Goal: Task Accomplishment & Management: Manage account settings

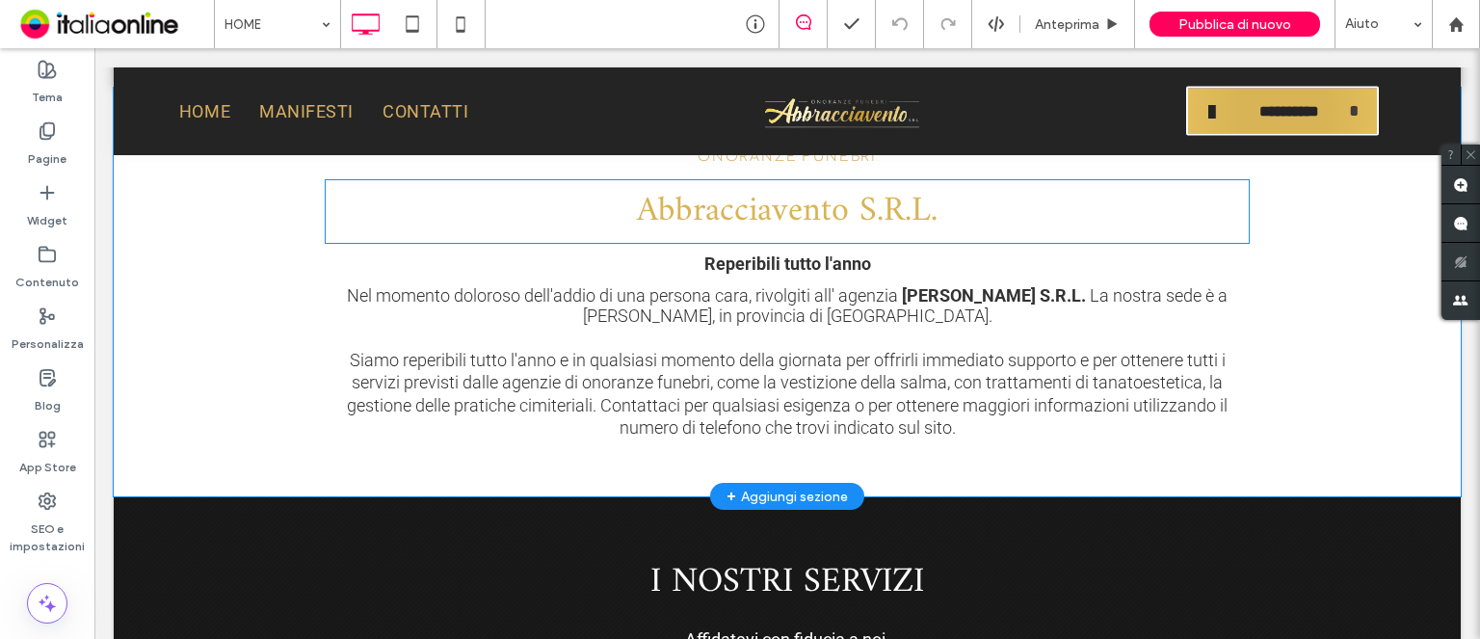
scroll to position [964, 0]
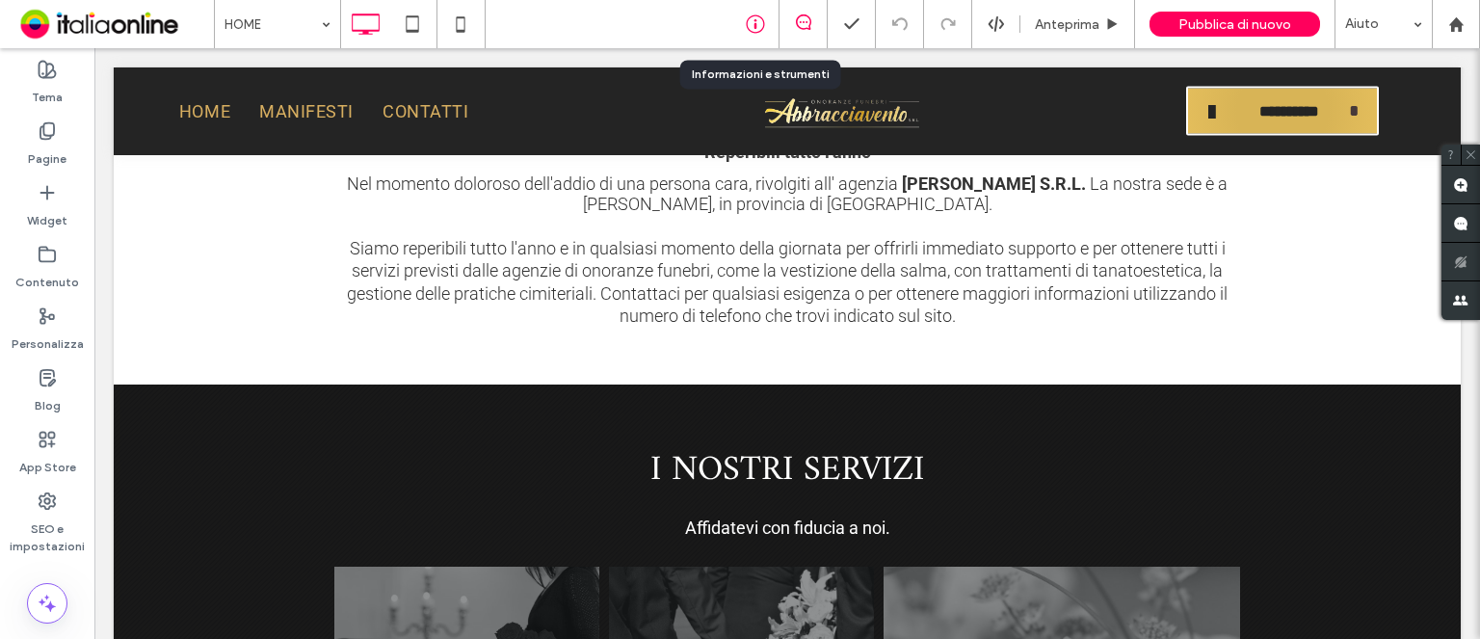
click at [751, 19] on icon at bounding box center [755, 23] width 19 height 19
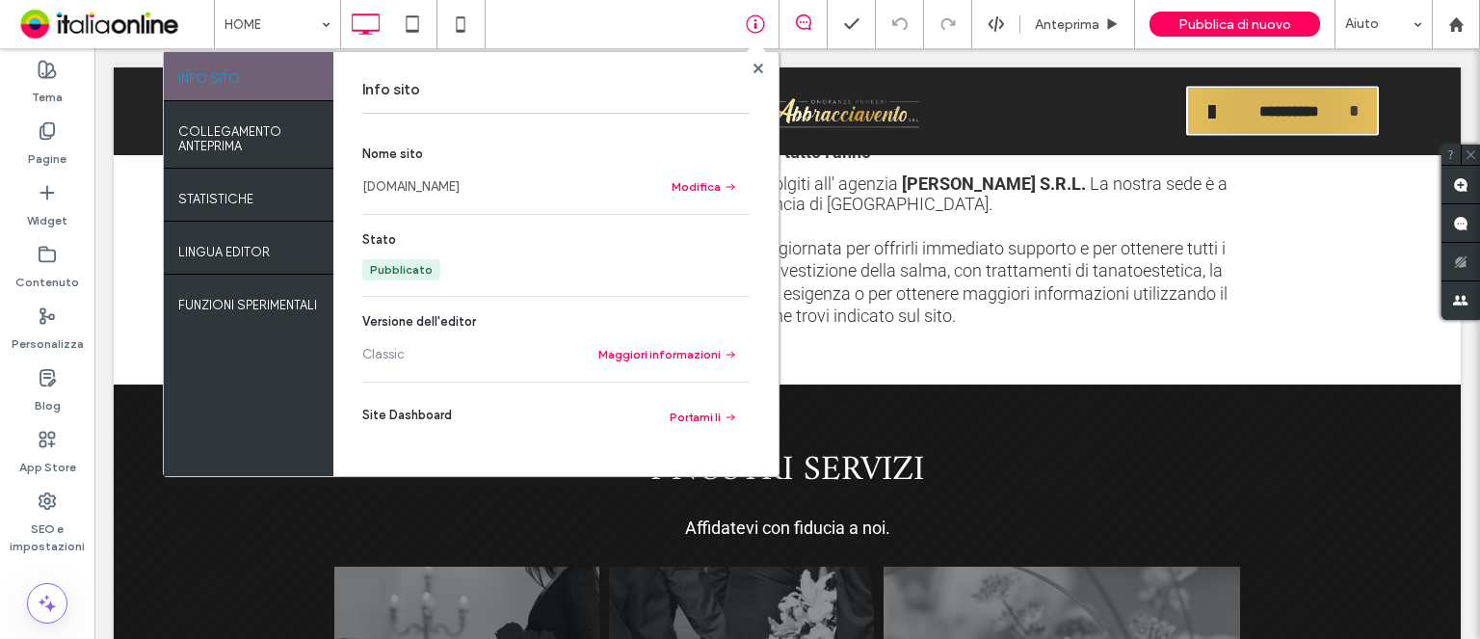
click at [460, 189] on link "[DOMAIN_NAME]" at bounding box center [410, 186] width 97 height 19
click at [756, 66] on use at bounding box center [758, 68] width 10 height 10
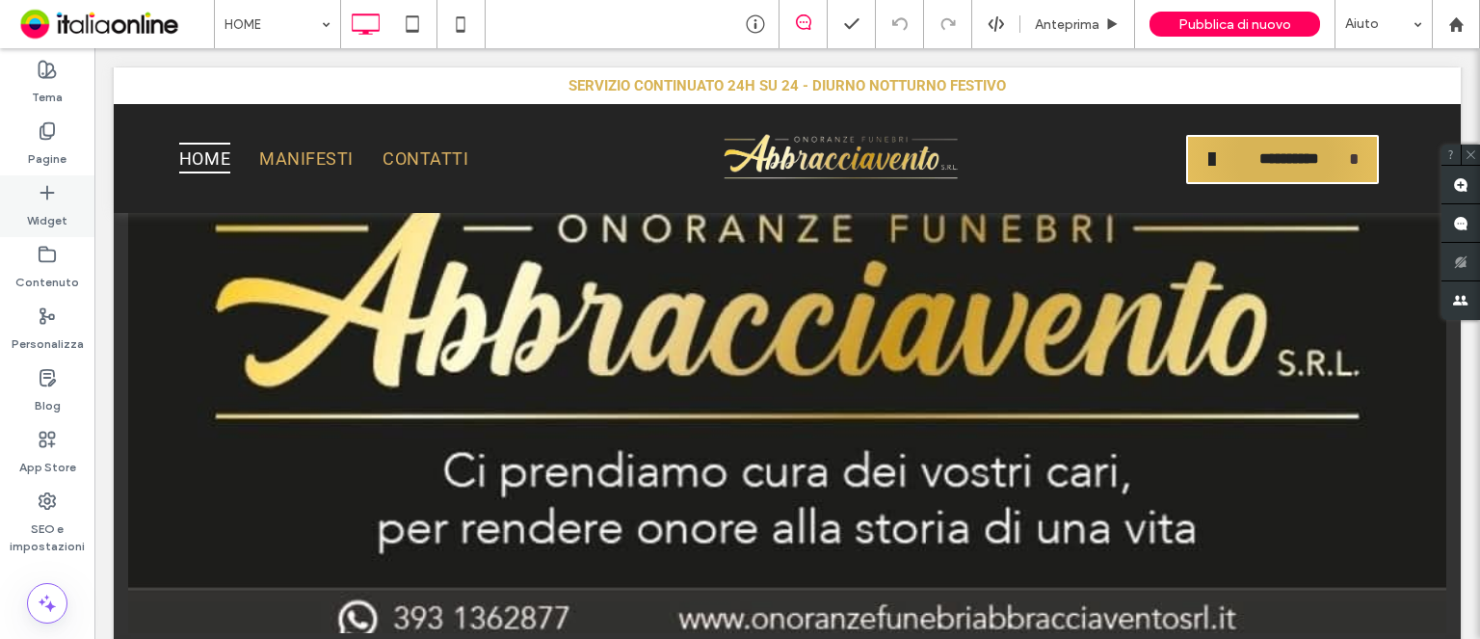
scroll to position [0, 0]
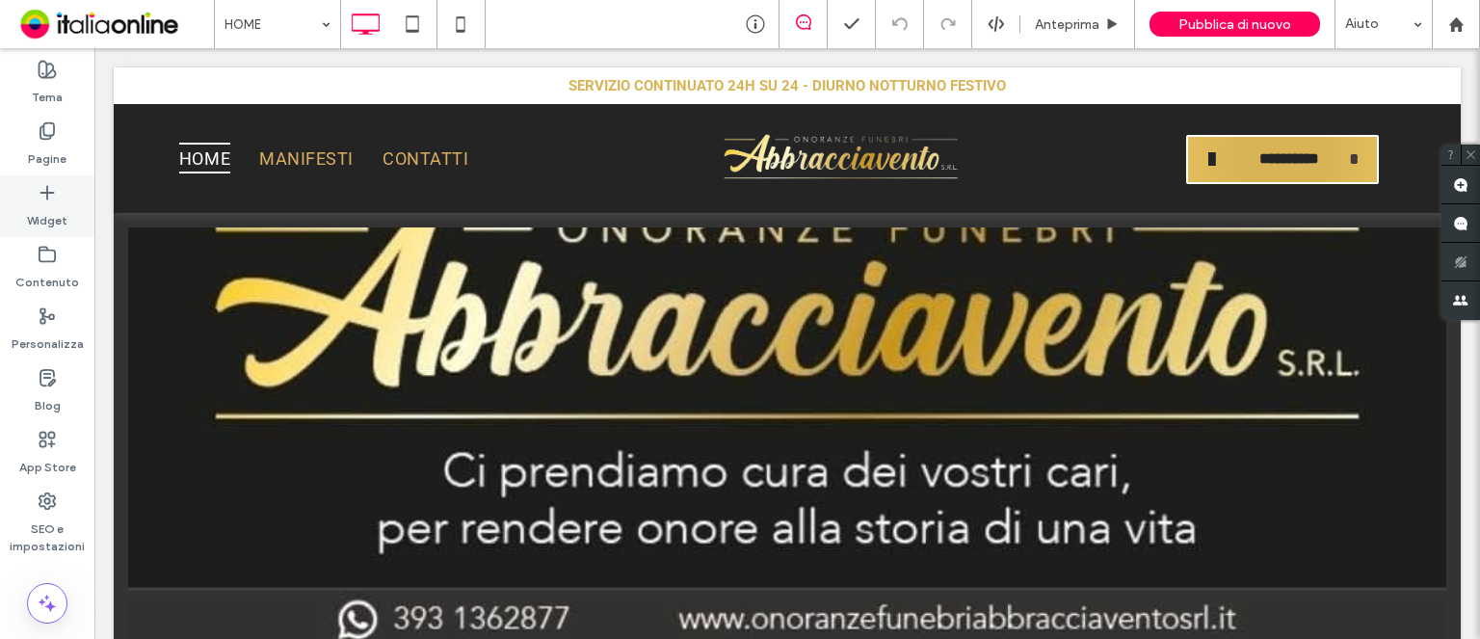
drag, startPoint x: 51, startPoint y: 156, endPoint x: 70, endPoint y: 192, distance: 40.5
click at [51, 156] on label "Pagine" at bounding box center [47, 154] width 39 height 27
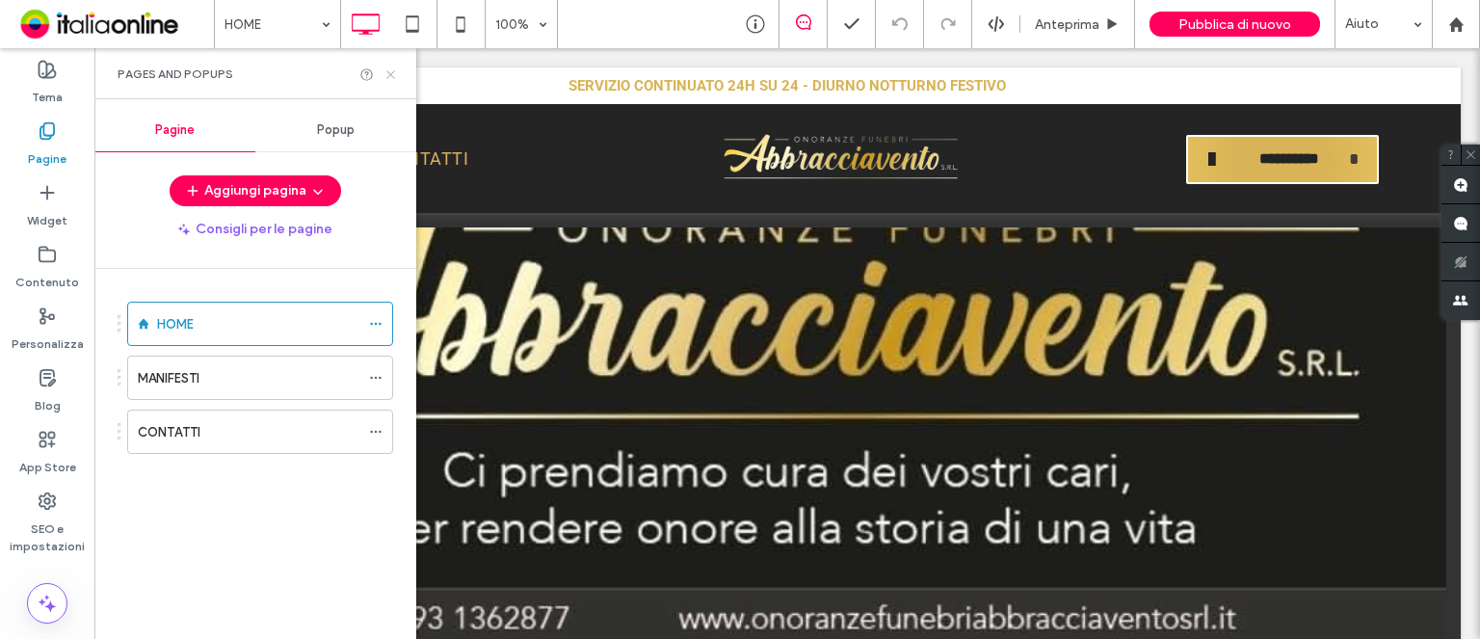
click at [386, 73] on icon at bounding box center [391, 74] width 14 height 14
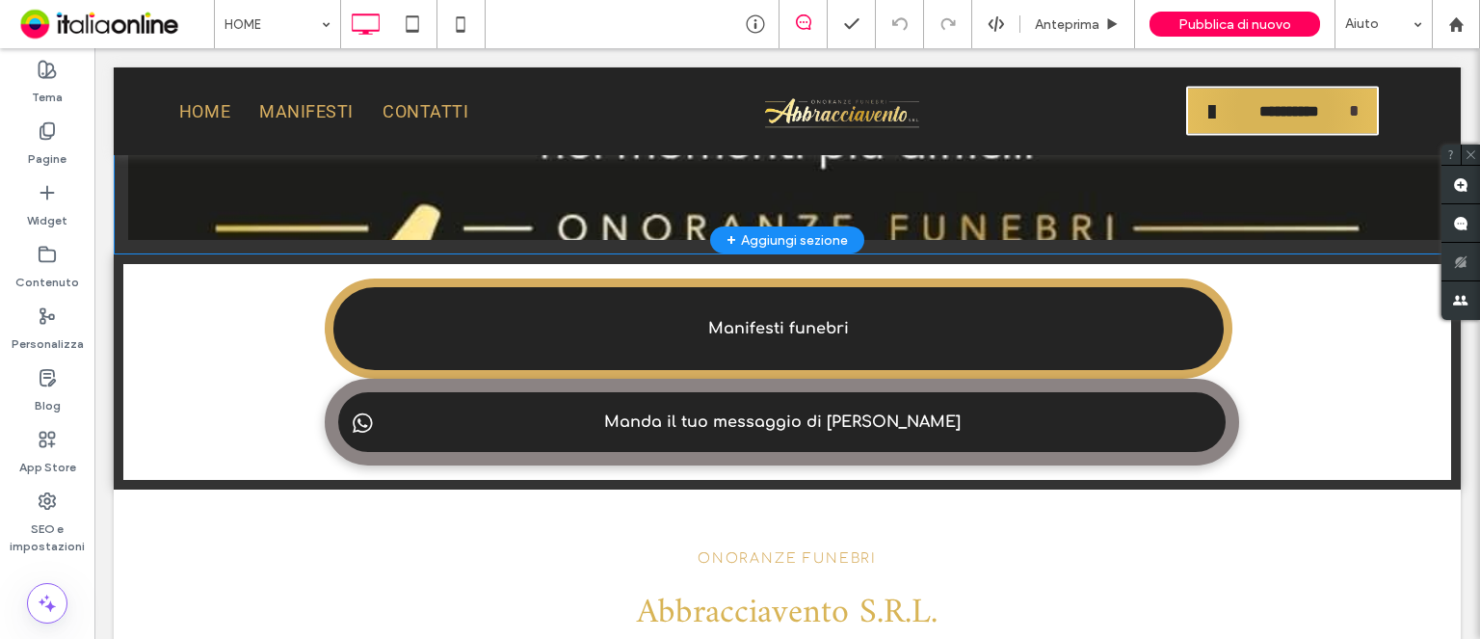
scroll to position [289, 0]
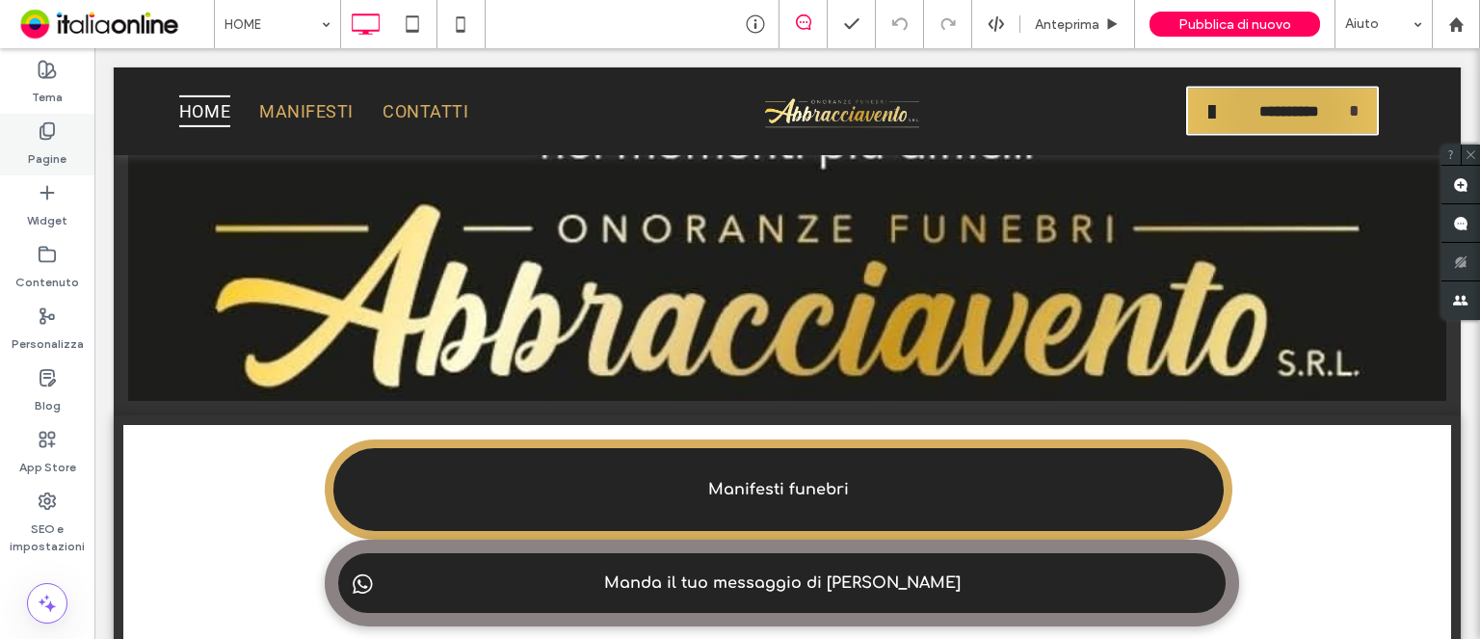
click at [40, 144] on label "Pagine" at bounding box center [47, 154] width 39 height 27
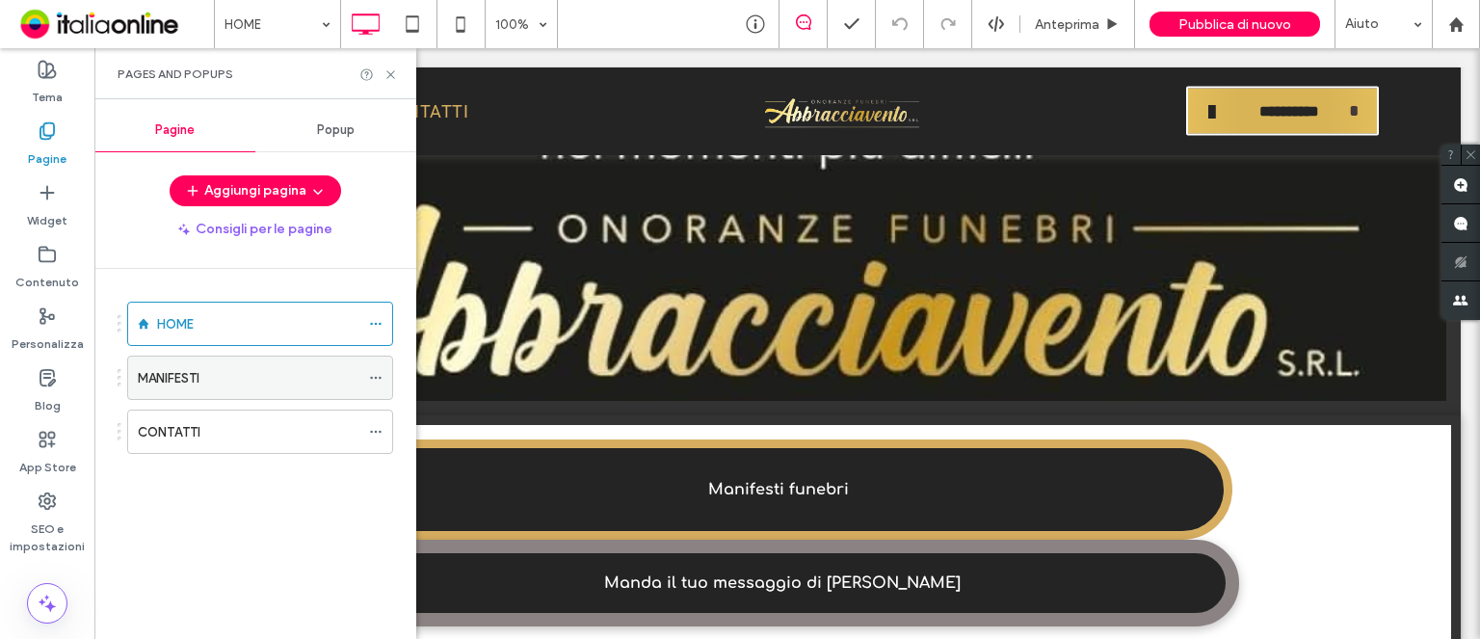
click at [170, 375] on label "MANIFESTI" at bounding box center [169, 378] width 62 height 34
click at [394, 76] on div "MANIFESTI 100% Anteprima Pubblica di nuovo Aiuto Commenti sito Commenti sito Au…" at bounding box center [740, 319] width 1480 height 639
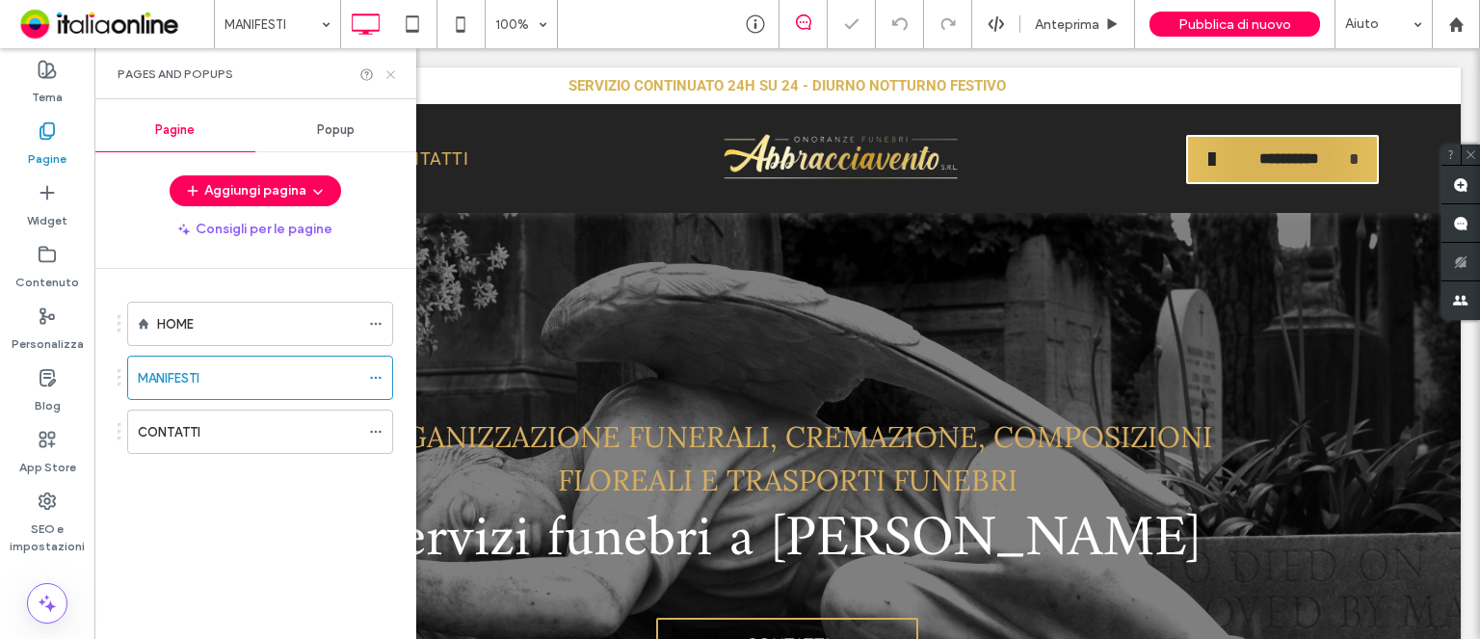
drag, startPoint x: 295, startPoint y: 29, endPoint x: 389, endPoint y: 72, distance: 103.9
click at [389, 72] on use at bounding box center [390, 74] width 8 height 8
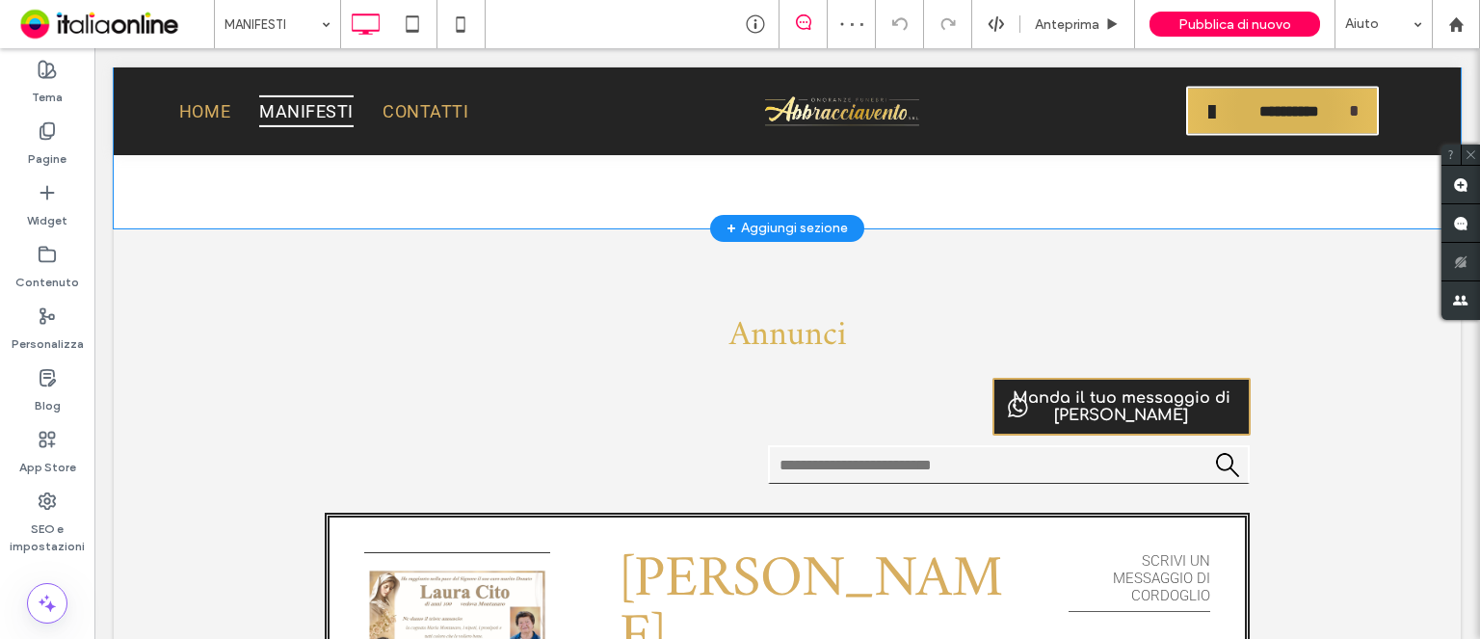
scroll to position [1349, 0]
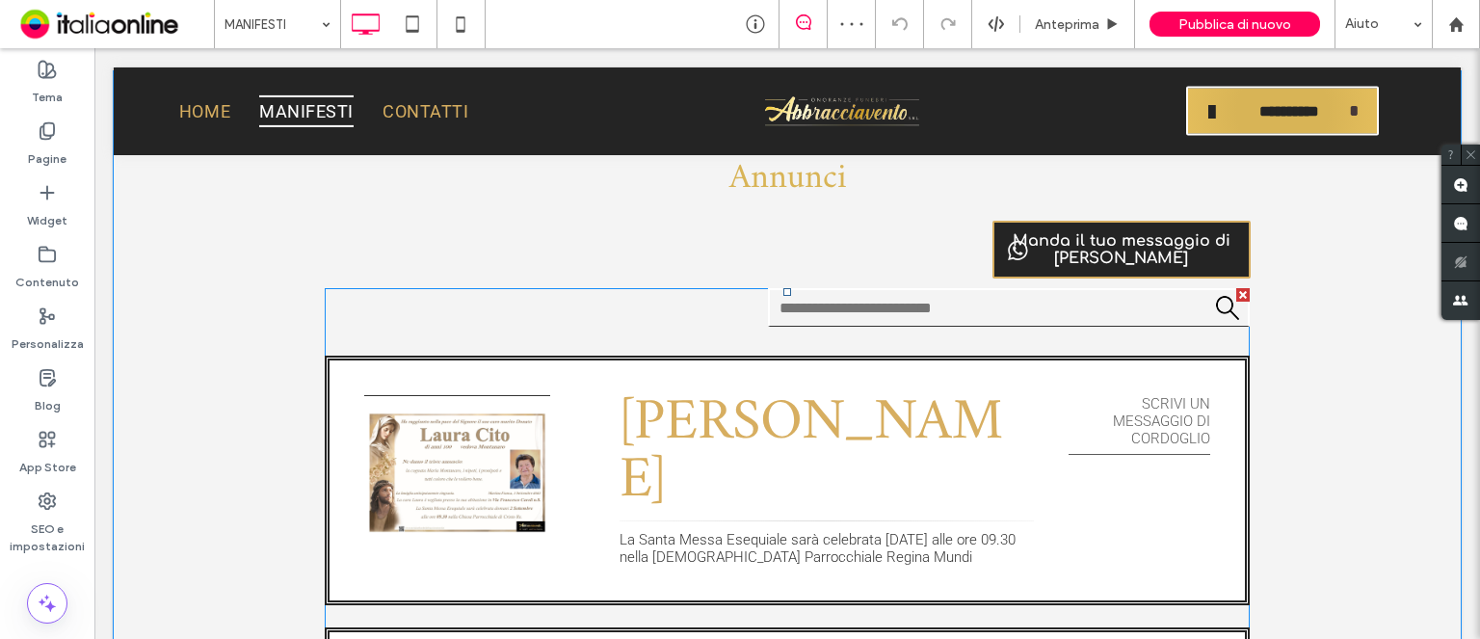
click at [449, 465] on span at bounding box center [787, 594] width 925 height 612
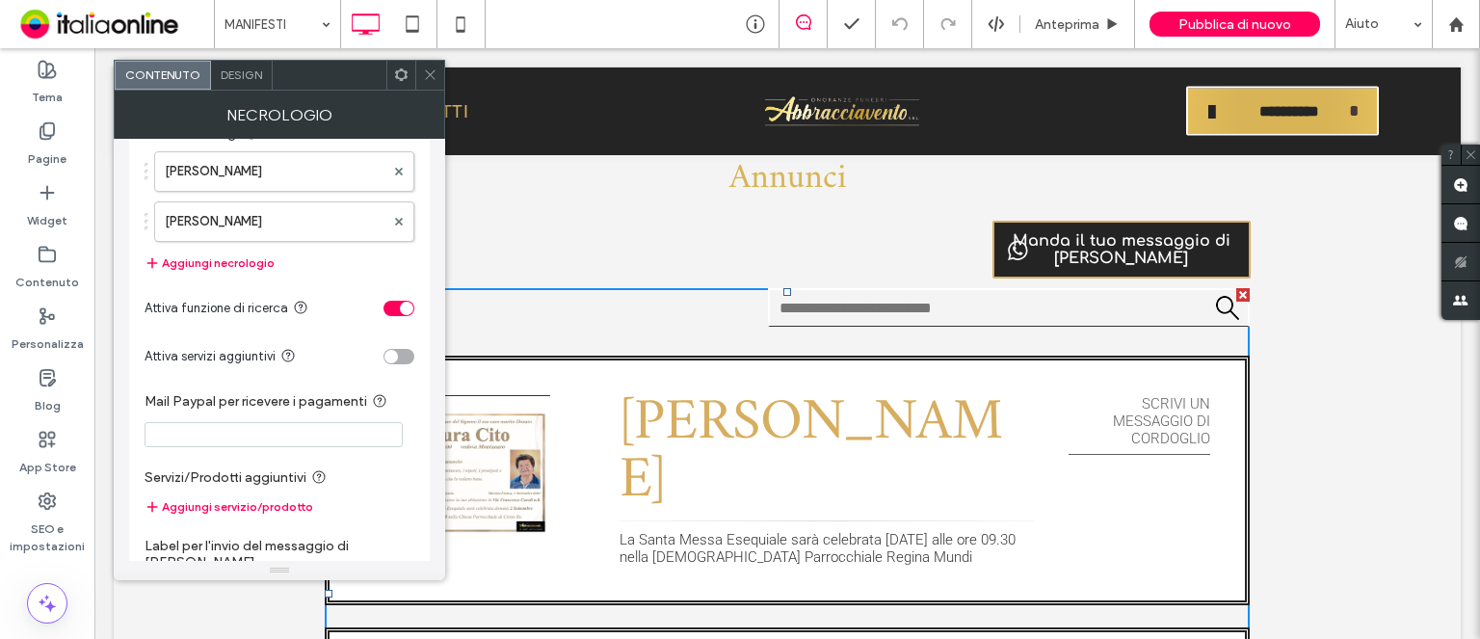
scroll to position [0, 0]
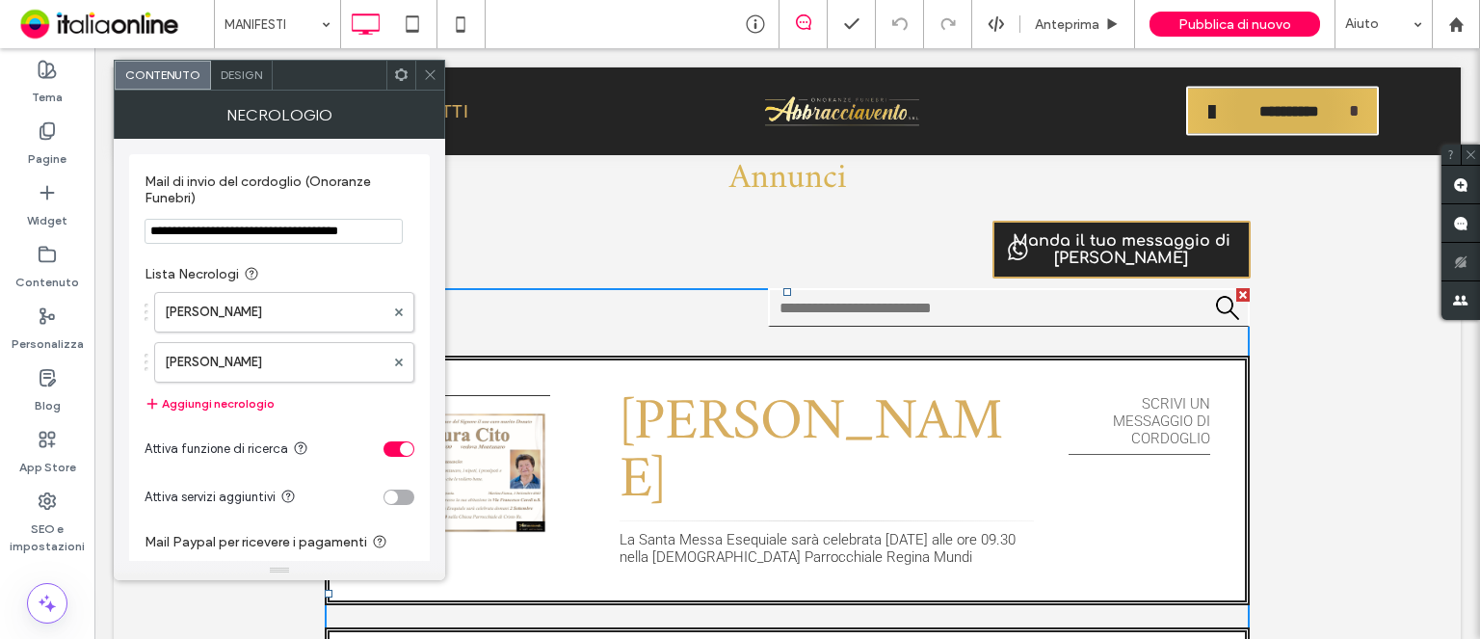
click at [433, 69] on icon at bounding box center [430, 74] width 14 height 14
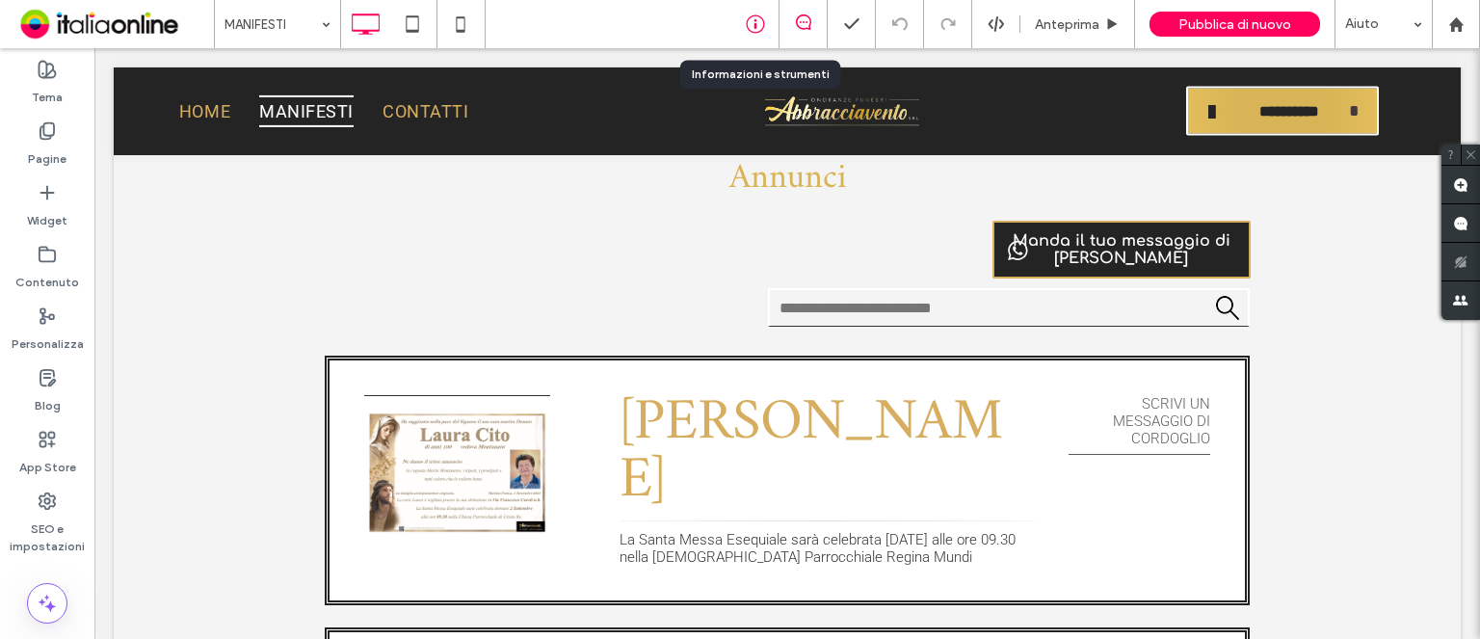
click at [756, 19] on use at bounding box center [755, 24] width 18 height 18
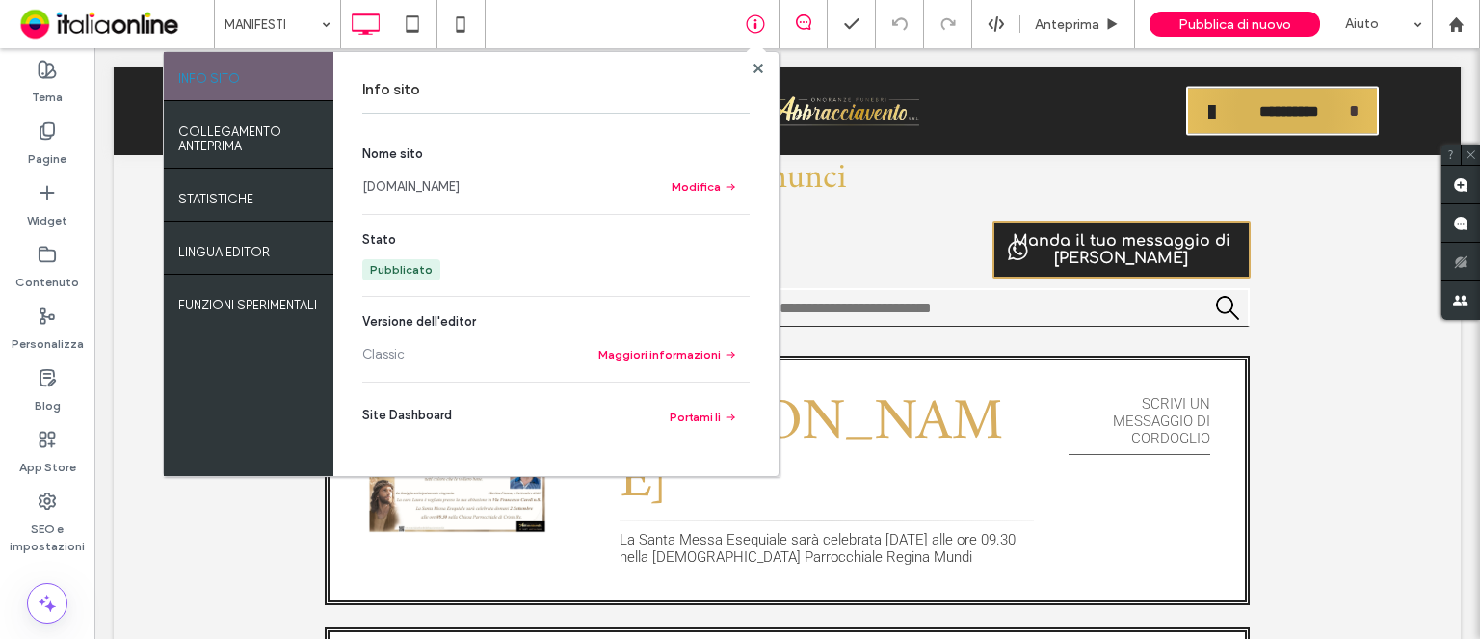
click at [460, 177] on link "[DOMAIN_NAME]" at bounding box center [410, 186] width 97 height 19
drag, startPoint x: 464, startPoint y: 13, endPoint x: 461, endPoint y: 62, distance: 48.3
click at [464, 13] on icon at bounding box center [460, 24] width 39 height 39
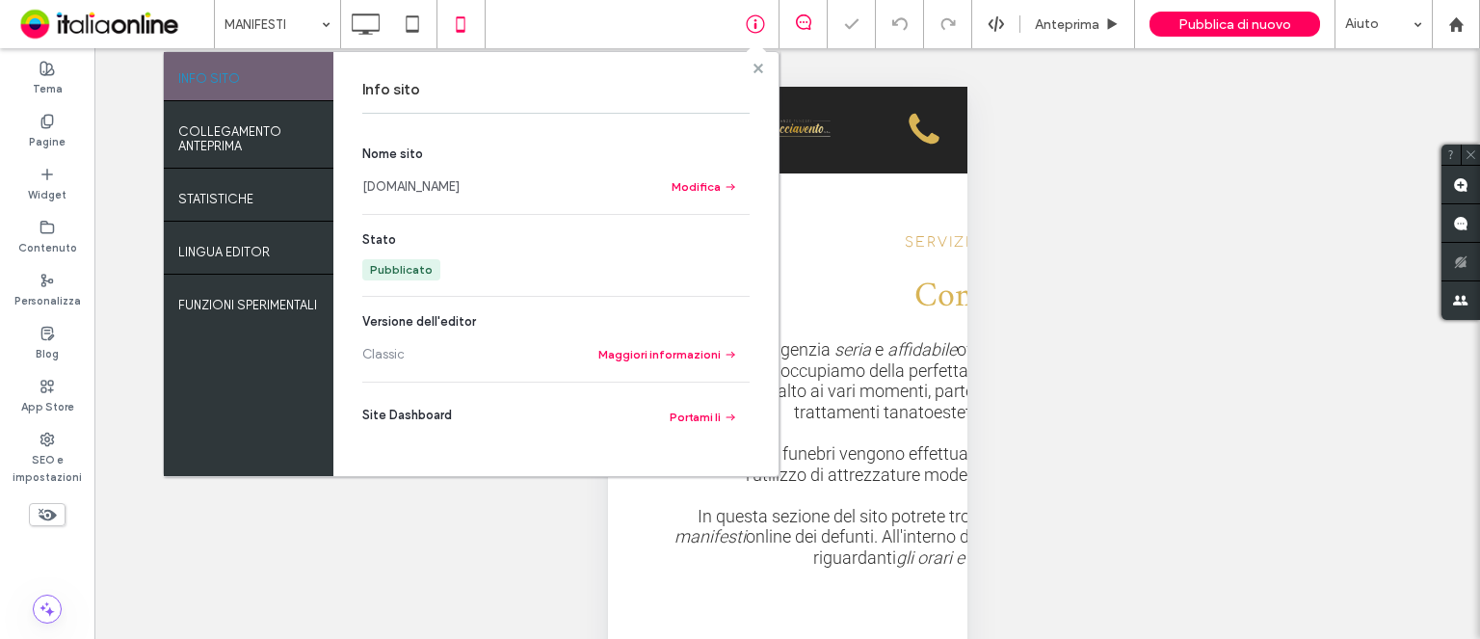
click at [761, 67] on use at bounding box center [758, 68] width 10 height 10
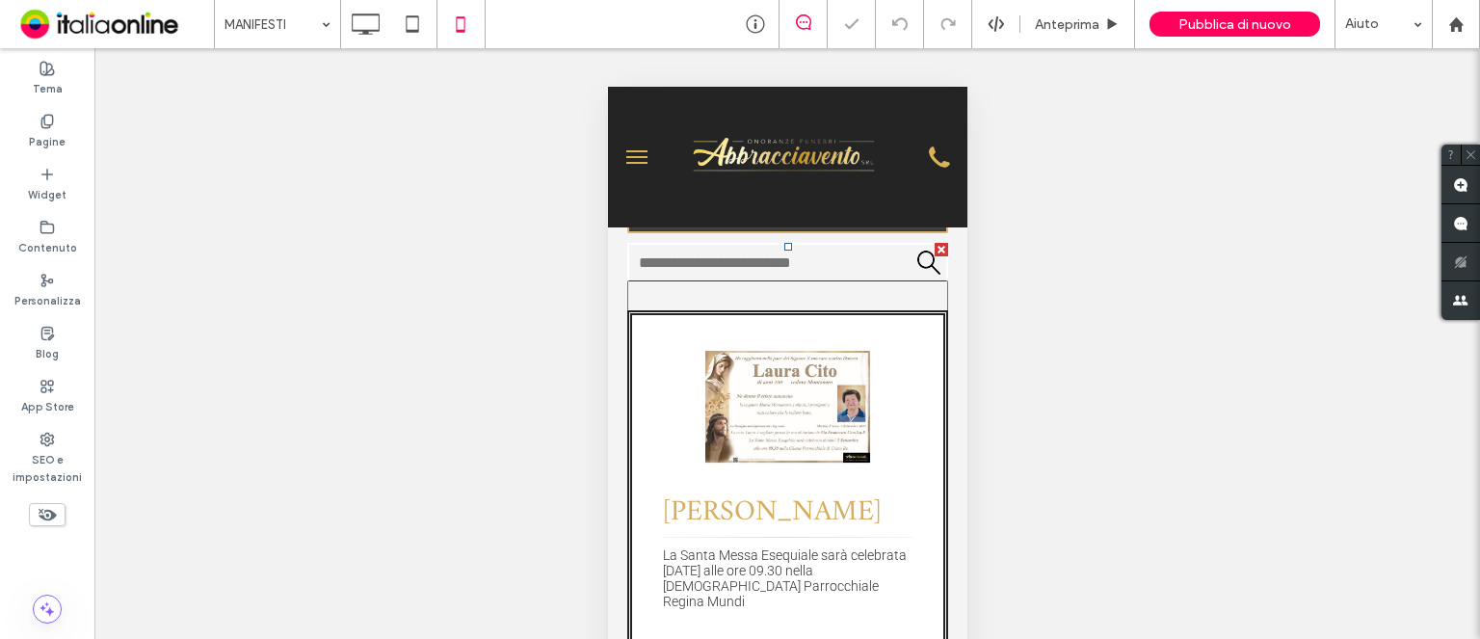
scroll to position [675, 0]
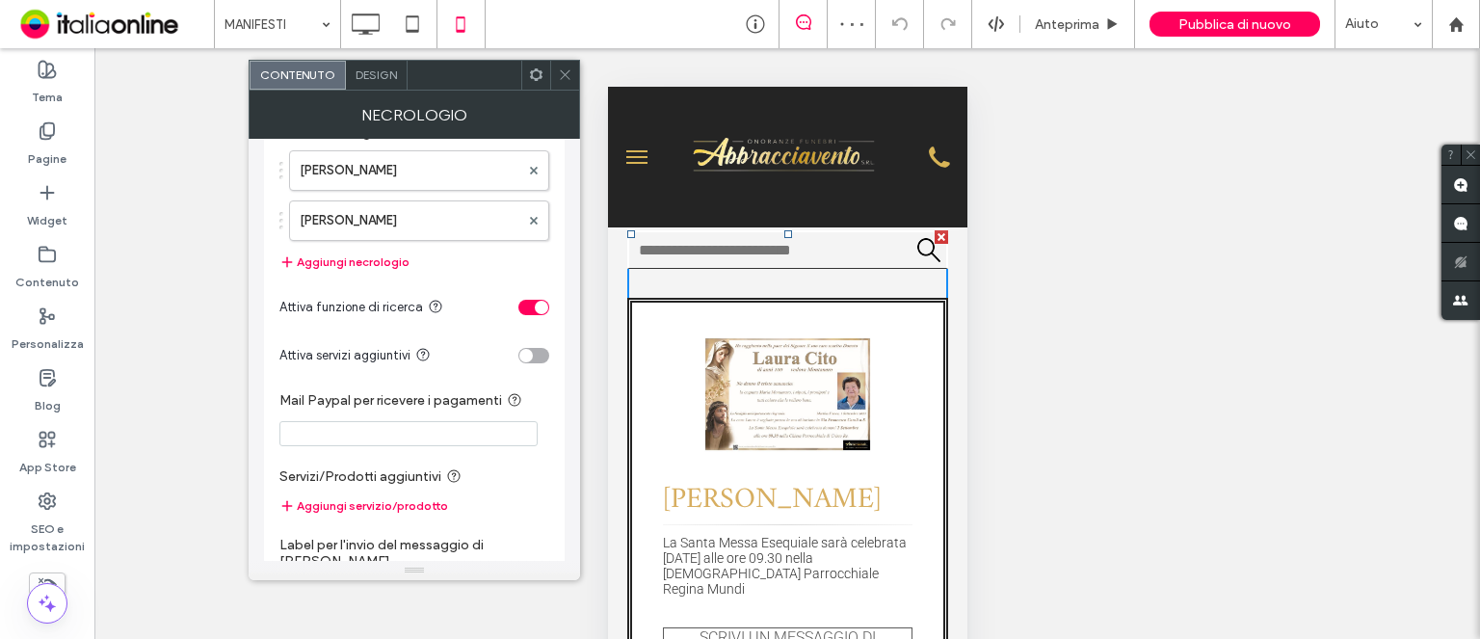
scroll to position [275, 0]
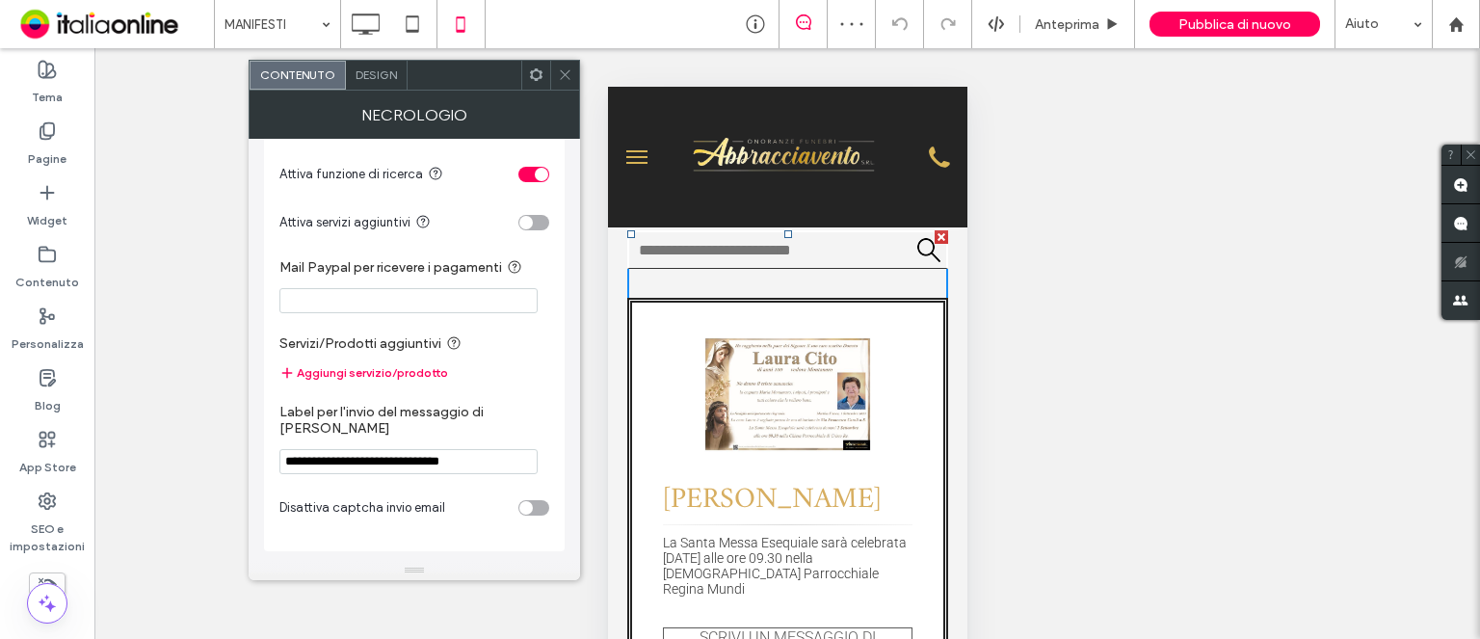
click at [371, 68] on span "Design" at bounding box center [376, 74] width 41 height 14
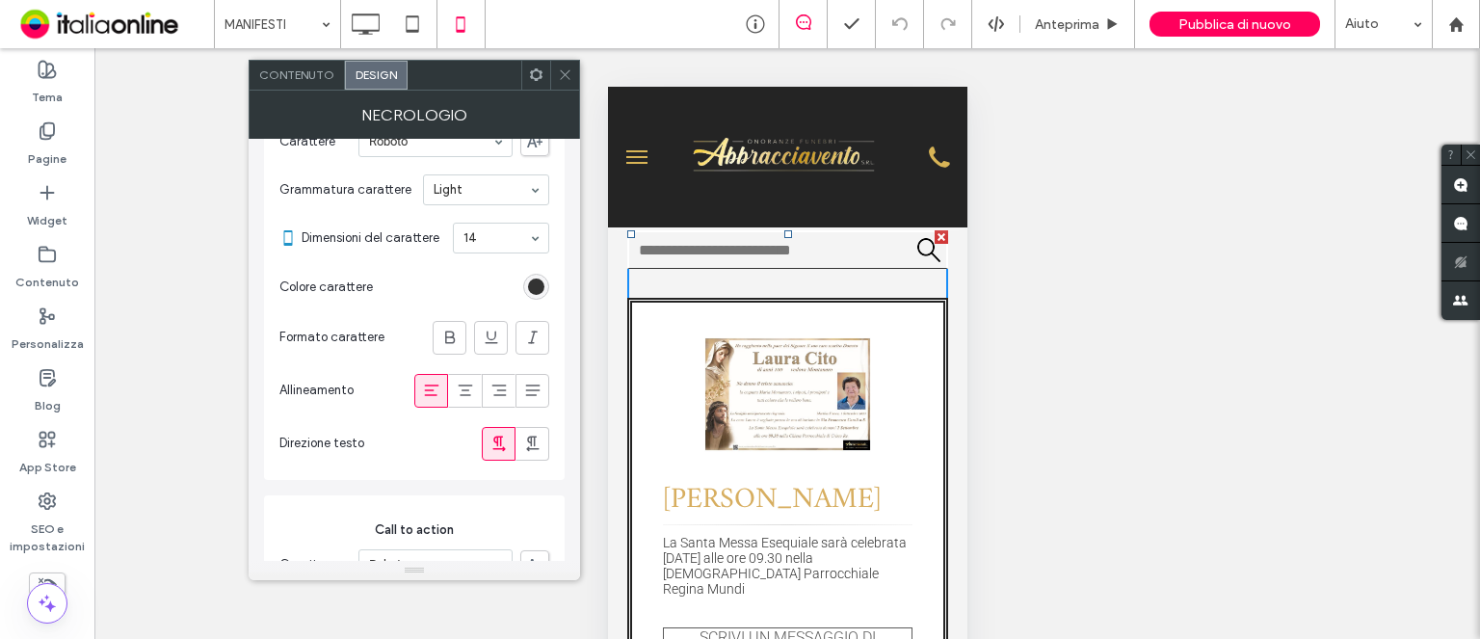
scroll to position [1446, 0]
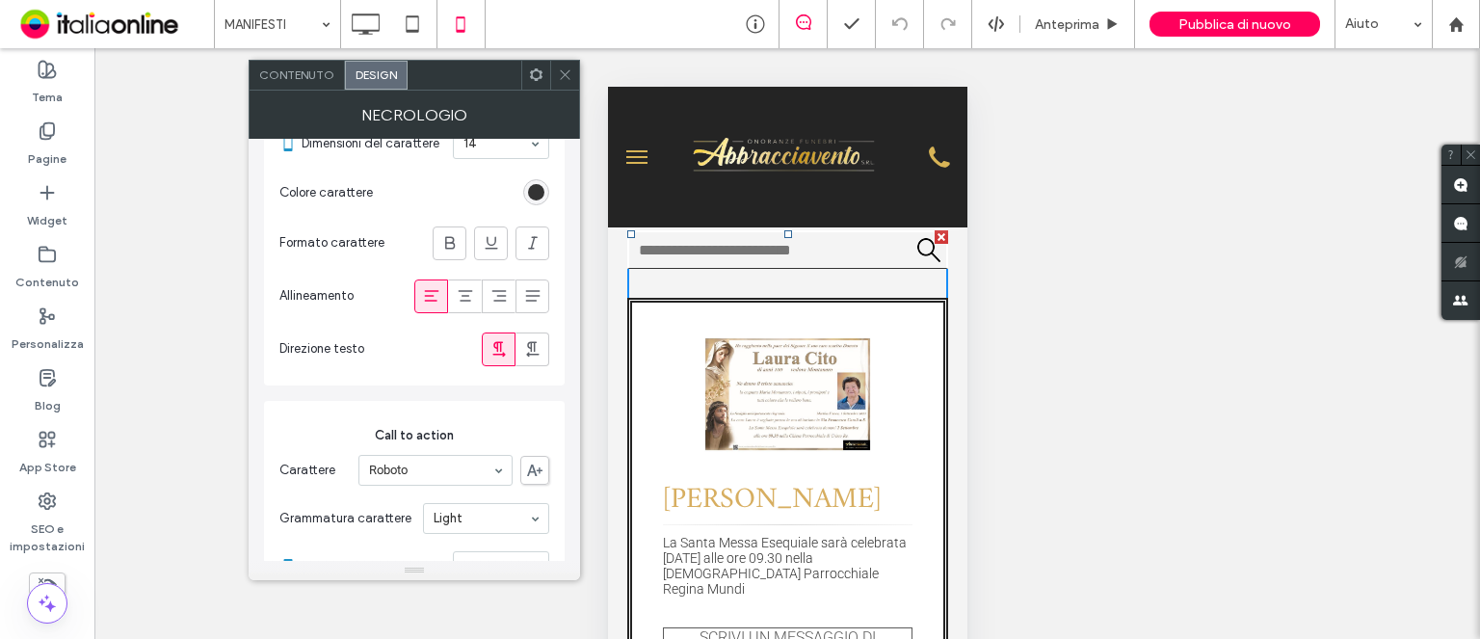
click at [286, 68] on span "Contenuto" at bounding box center [296, 74] width 75 height 14
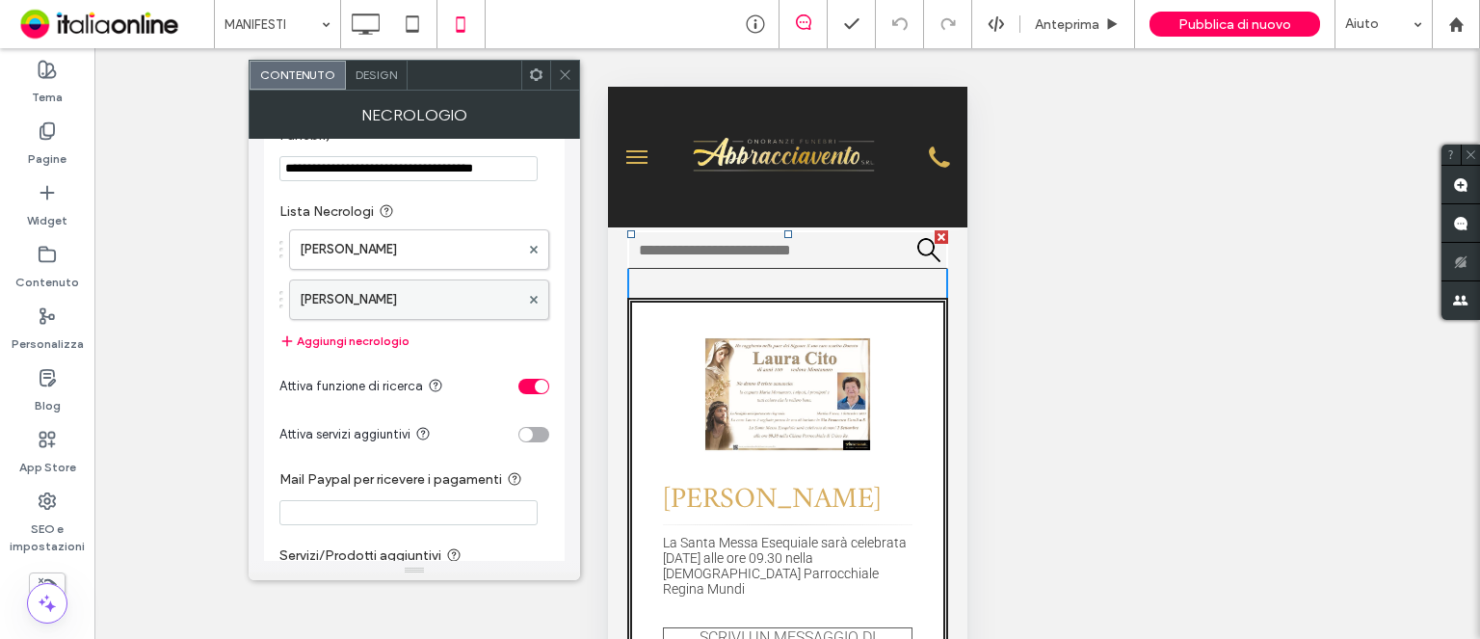
scroll to position [96, 0]
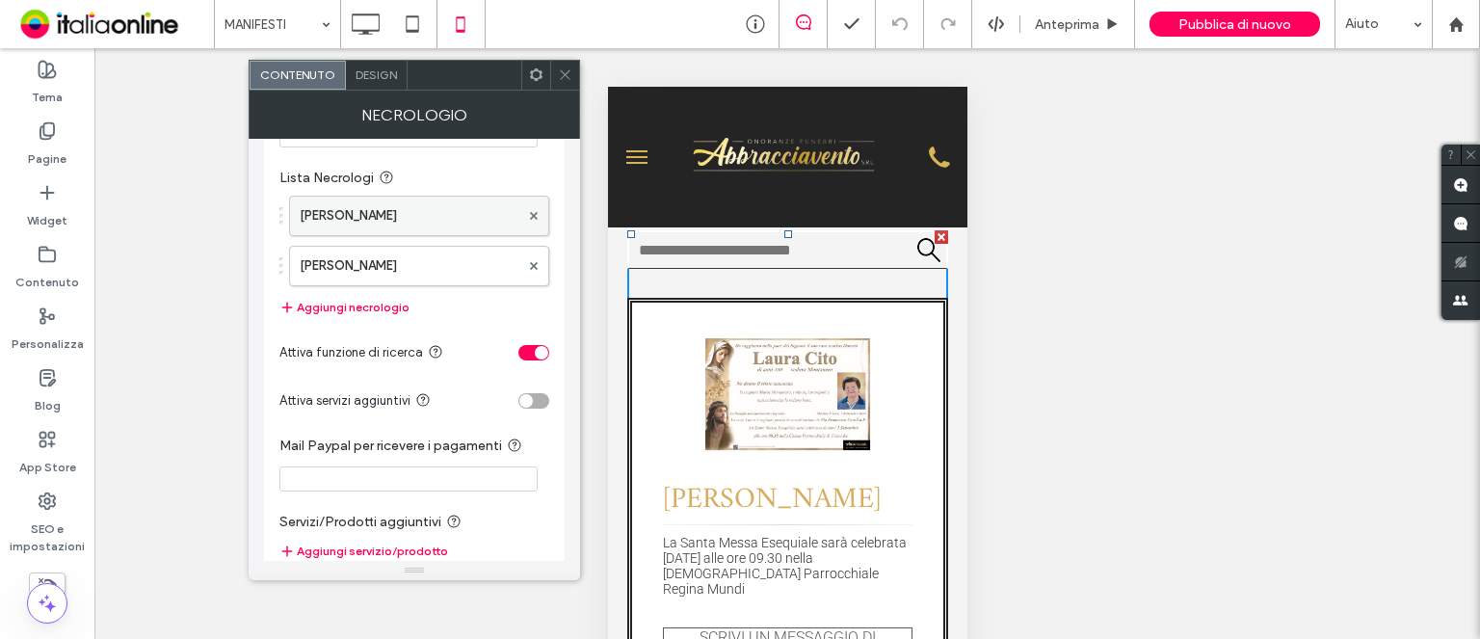
click at [420, 205] on label "[PERSON_NAME]" at bounding box center [410, 216] width 220 height 39
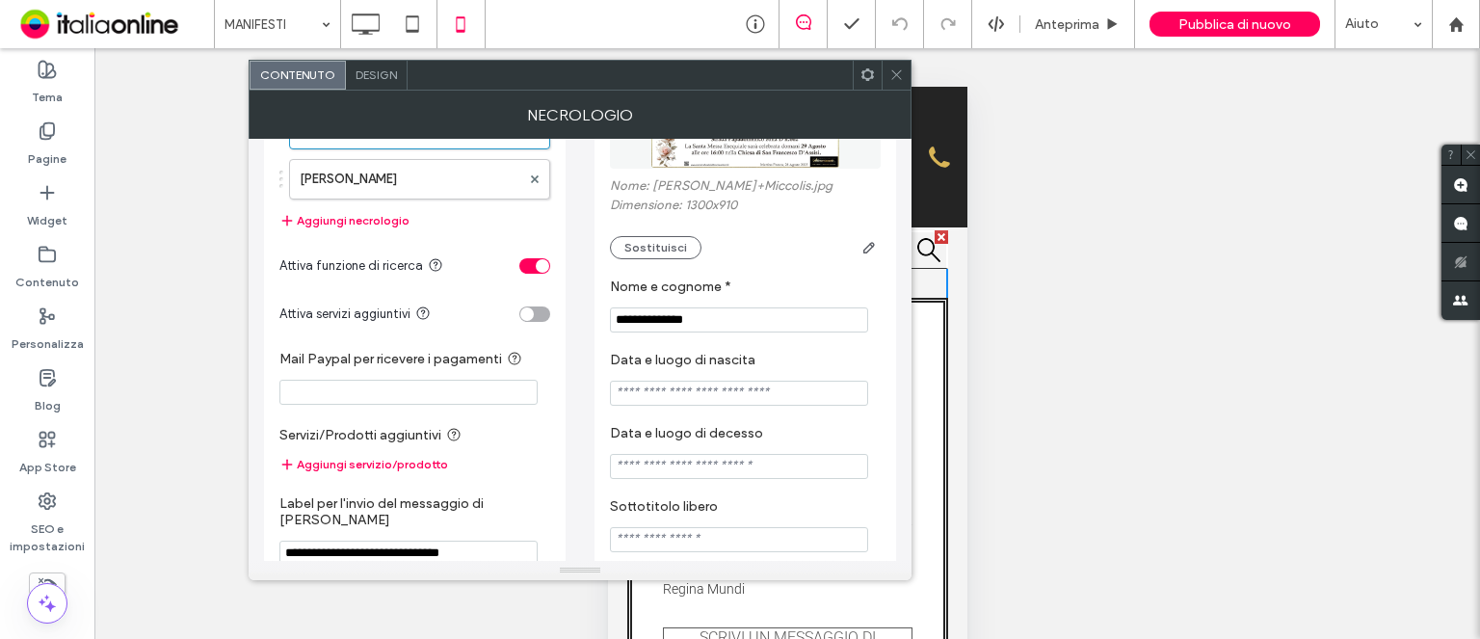
scroll to position [0, 0]
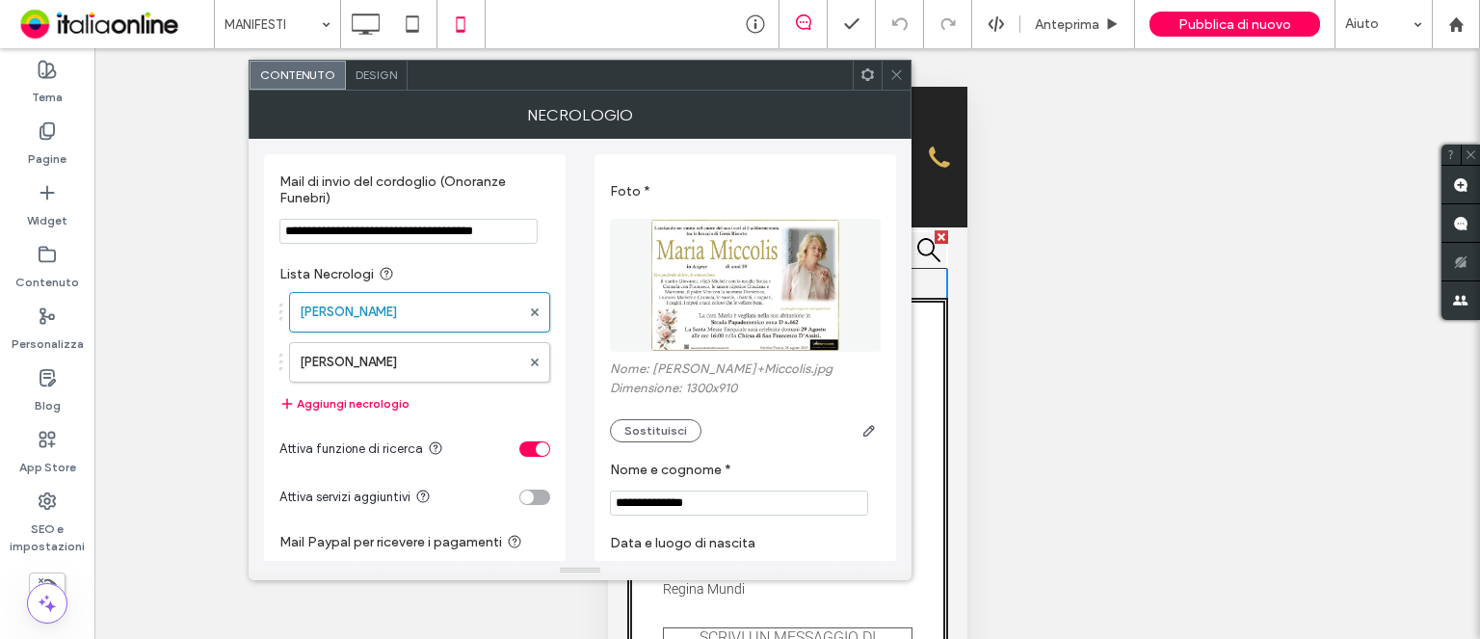
click at [891, 74] on icon at bounding box center [896, 74] width 14 height 14
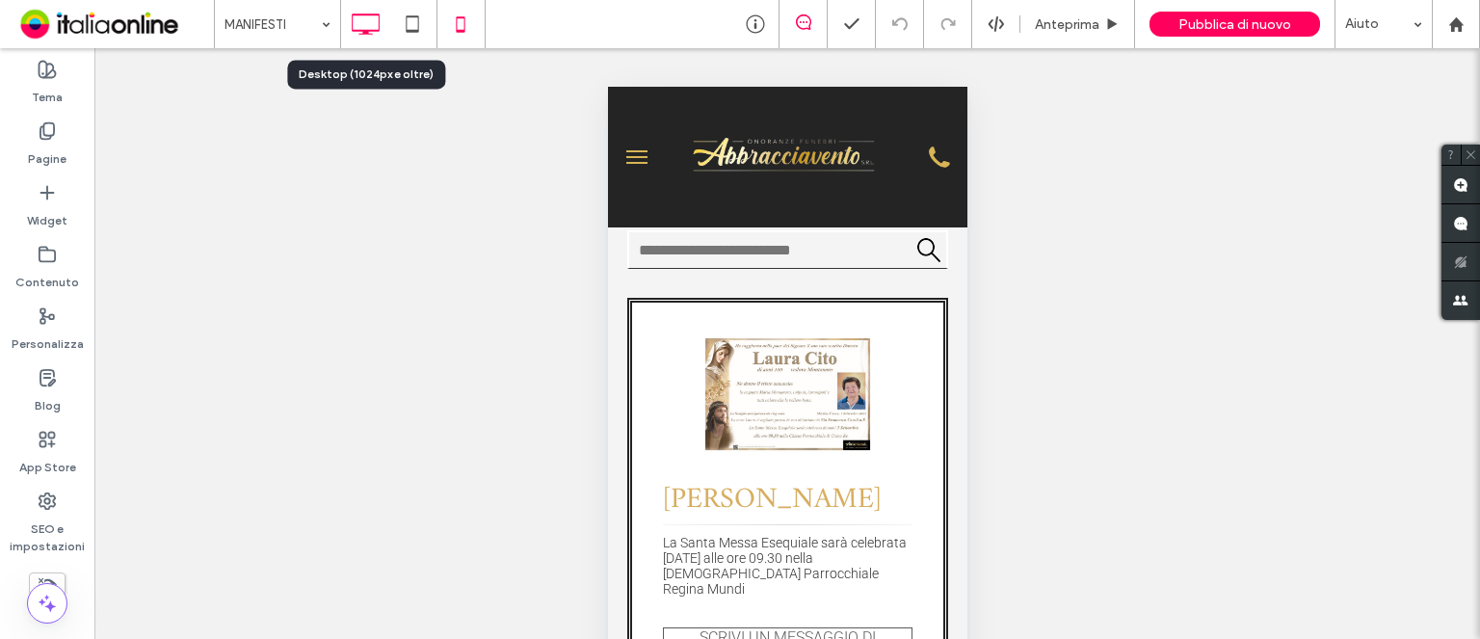
click at [349, 22] on icon at bounding box center [365, 24] width 39 height 39
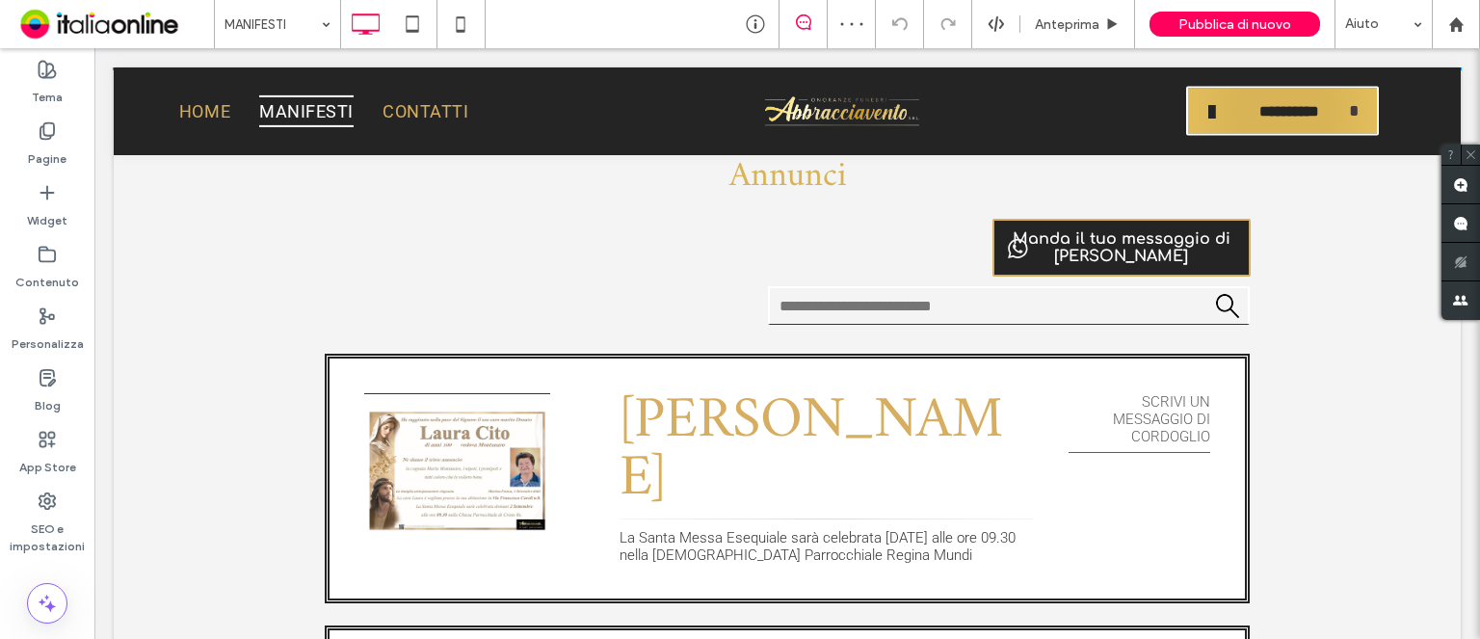
scroll to position [1446, 0]
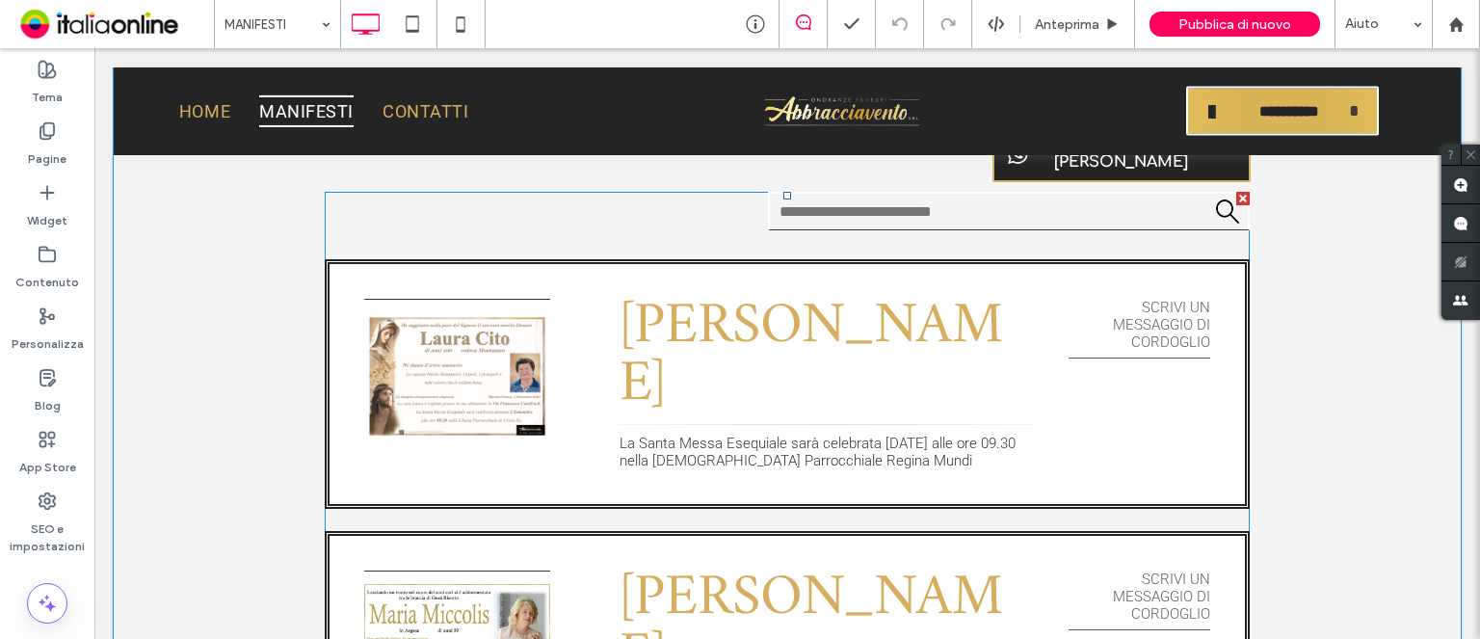
click at [626, 257] on span at bounding box center [787, 498] width 925 height 612
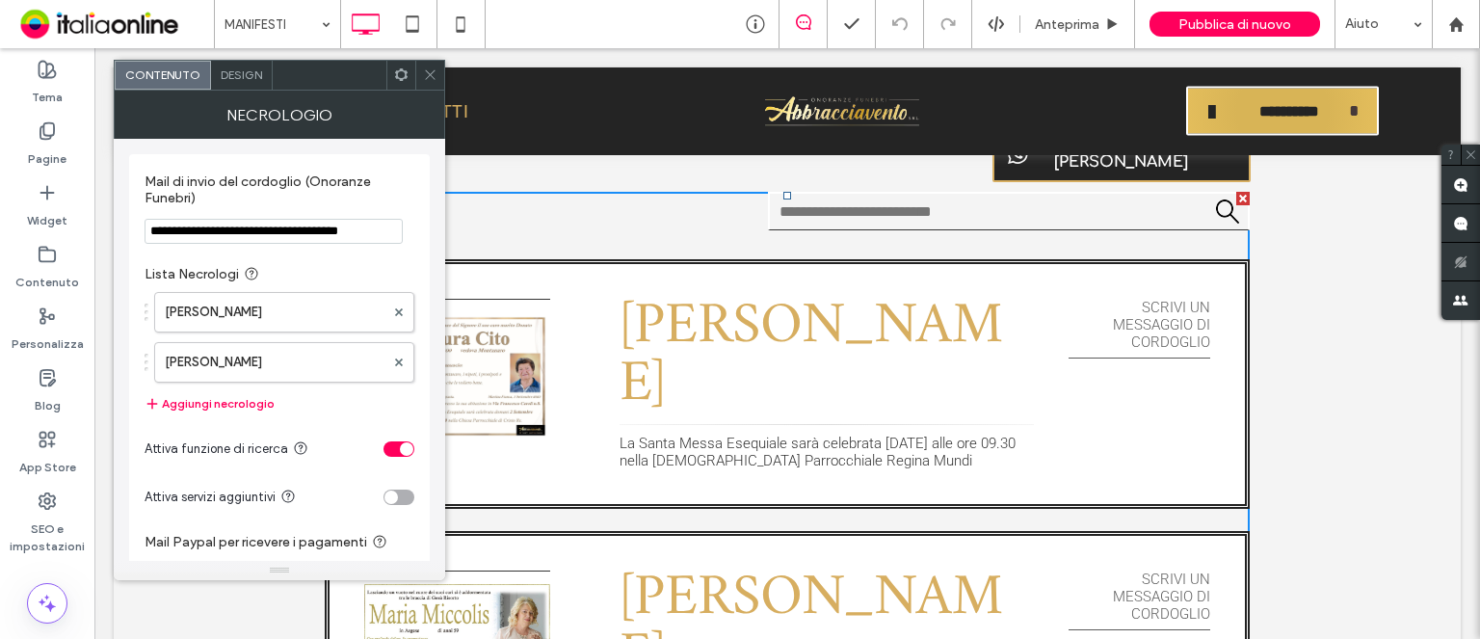
drag, startPoint x: 435, startPoint y: 77, endPoint x: 431, endPoint y: 107, distance: 30.1
click at [434, 77] on icon at bounding box center [430, 74] width 14 height 14
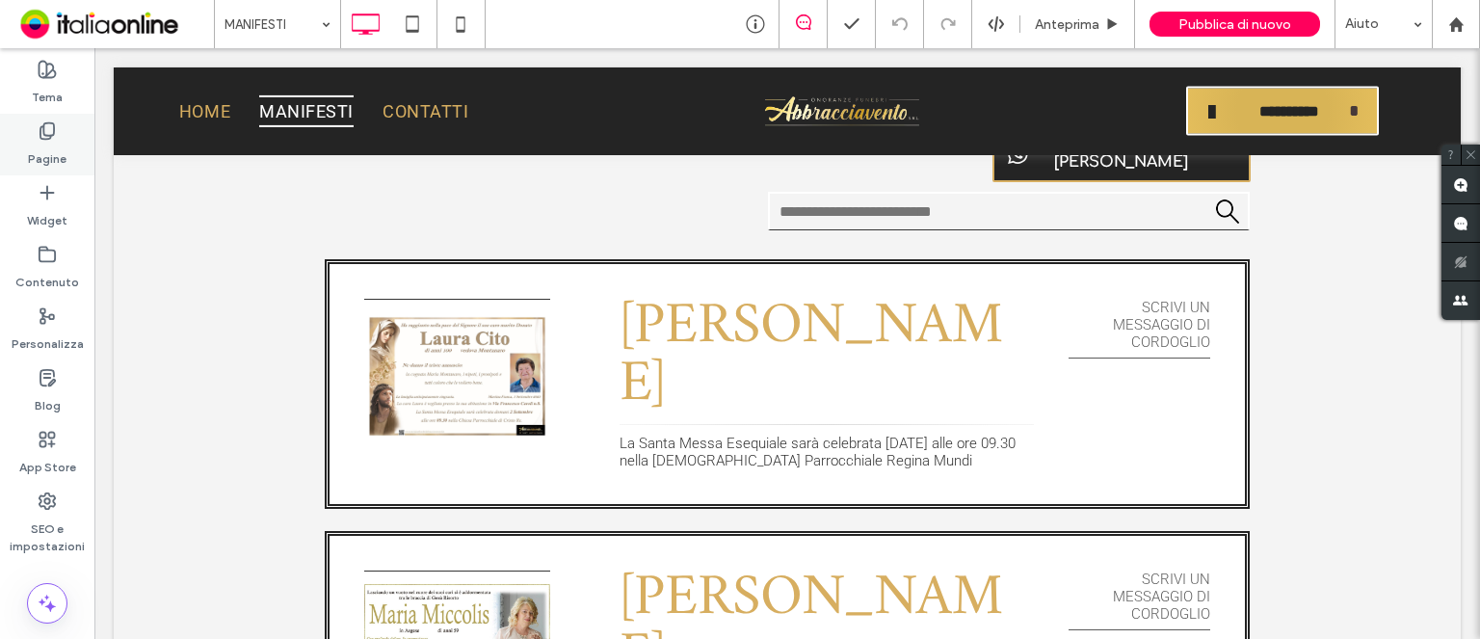
click at [62, 143] on label "Pagine" at bounding box center [47, 154] width 39 height 27
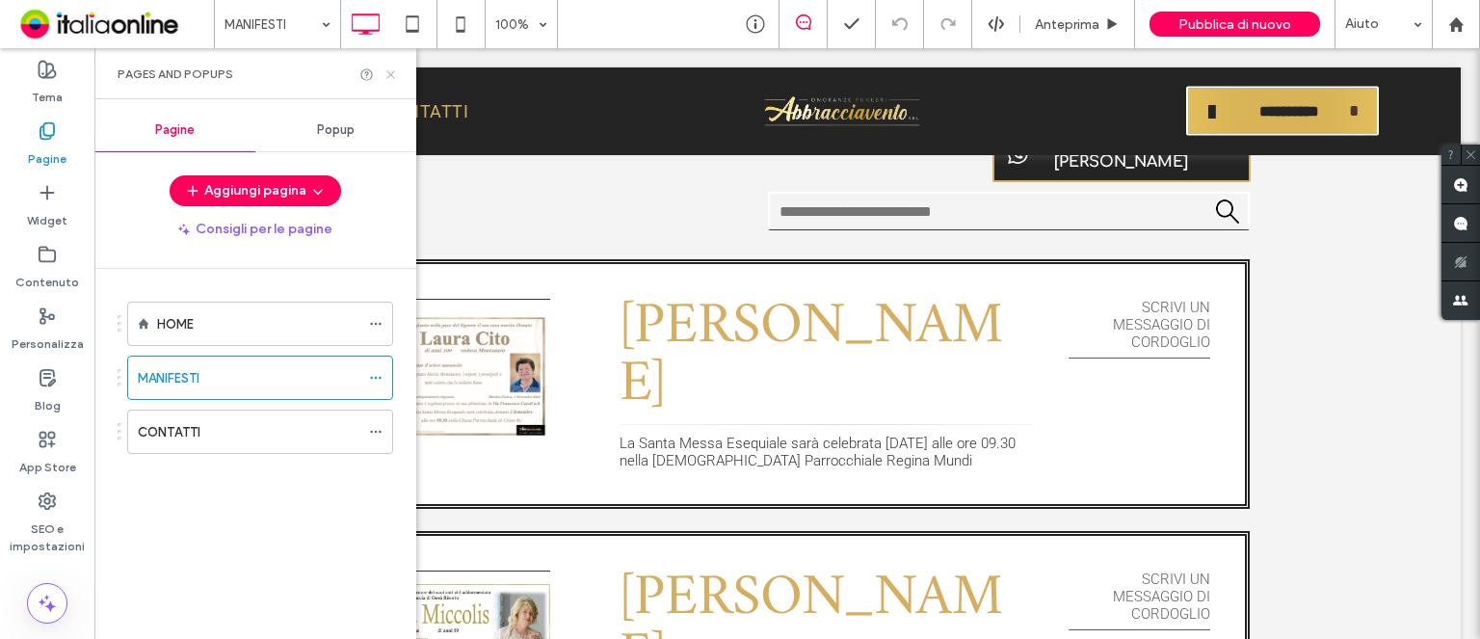
click at [391, 74] on use at bounding box center [390, 74] width 8 height 8
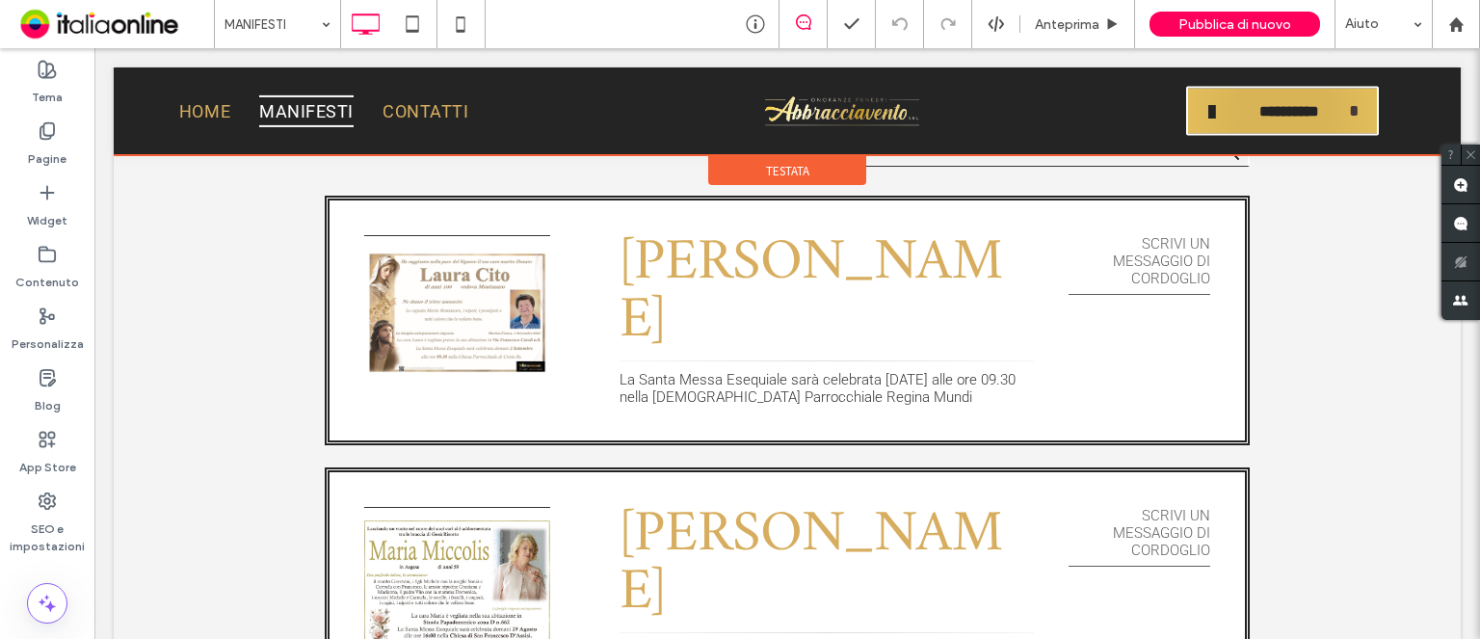
scroll to position [1542, 0]
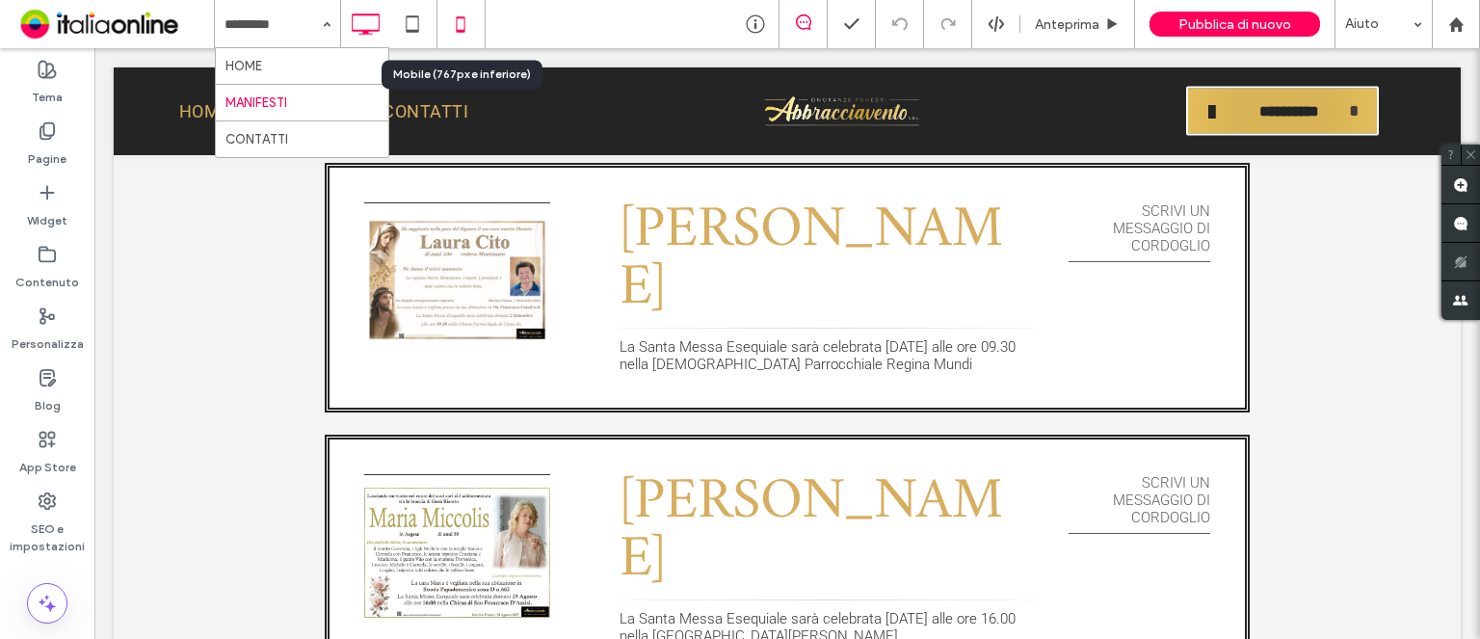
click at [458, 30] on use at bounding box center [460, 23] width 9 height 15
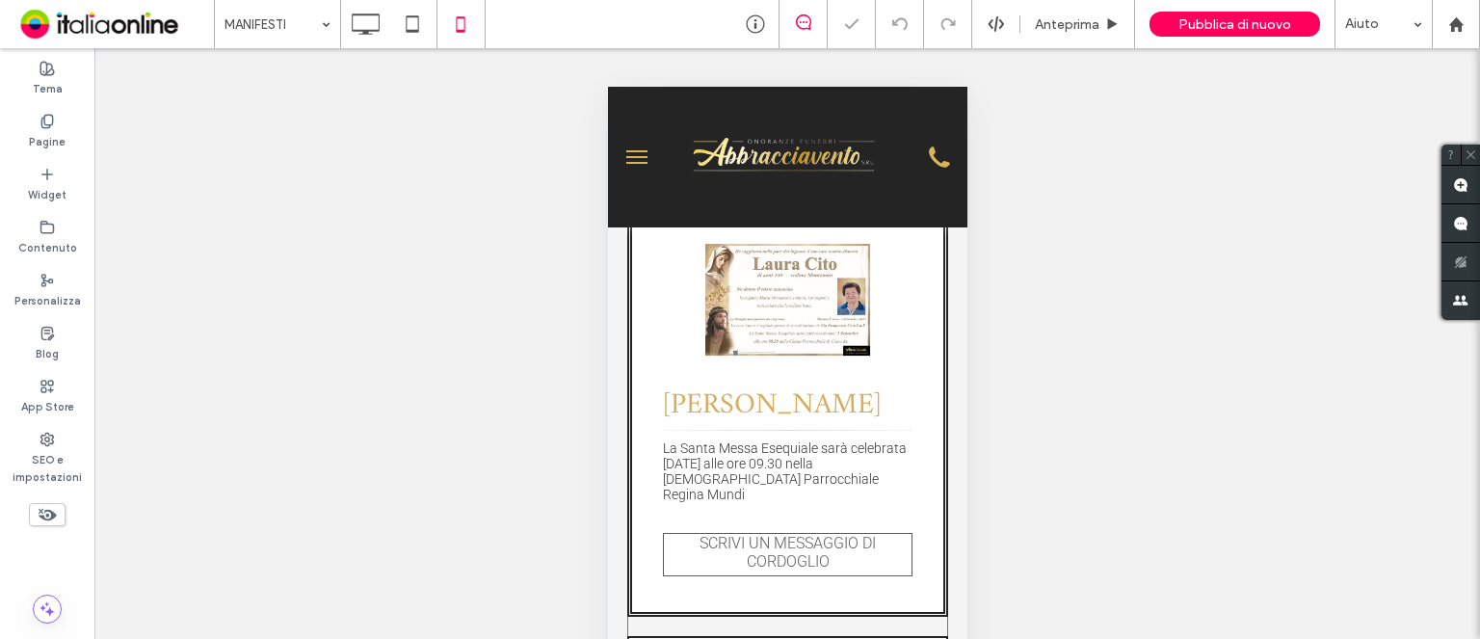
scroll to position [771, 0]
click at [55, 135] on label "Pagine" at bounding box center [47, 139] width 37 height 21
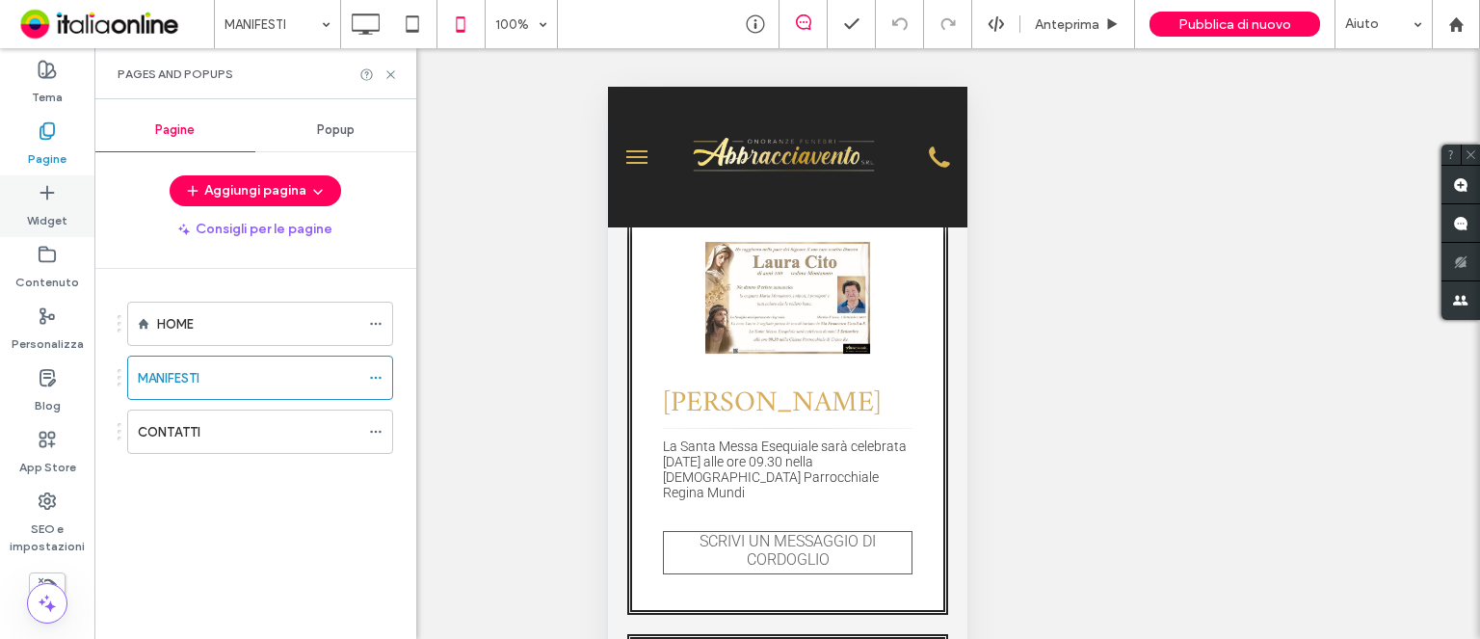
click at [40, 209] on label "Widget" at bounding box center [47, 215] width 40 height 27
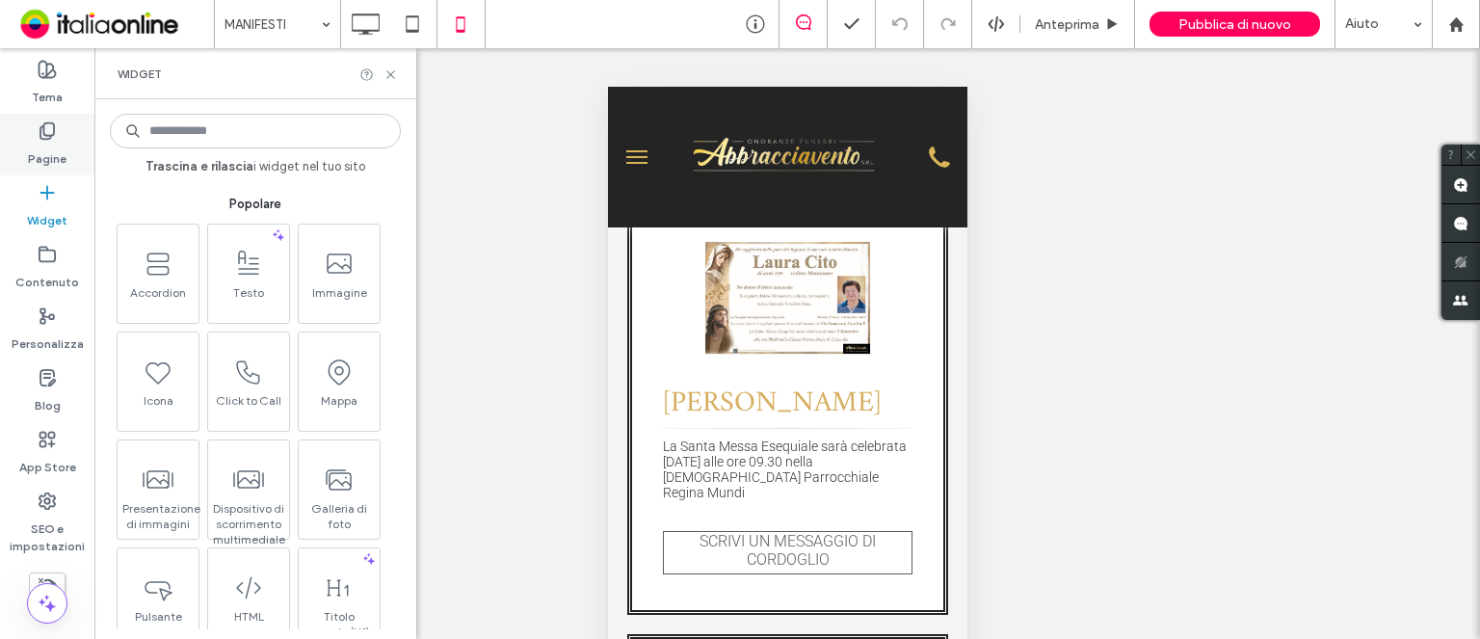
drag, startPoint x: 51, startPoint y: 137, endPoint x: 51, endPoint y: 126, distance: 10.6
click at [51, 137] on icon at bounding box center [47, 130] width 19 height 19
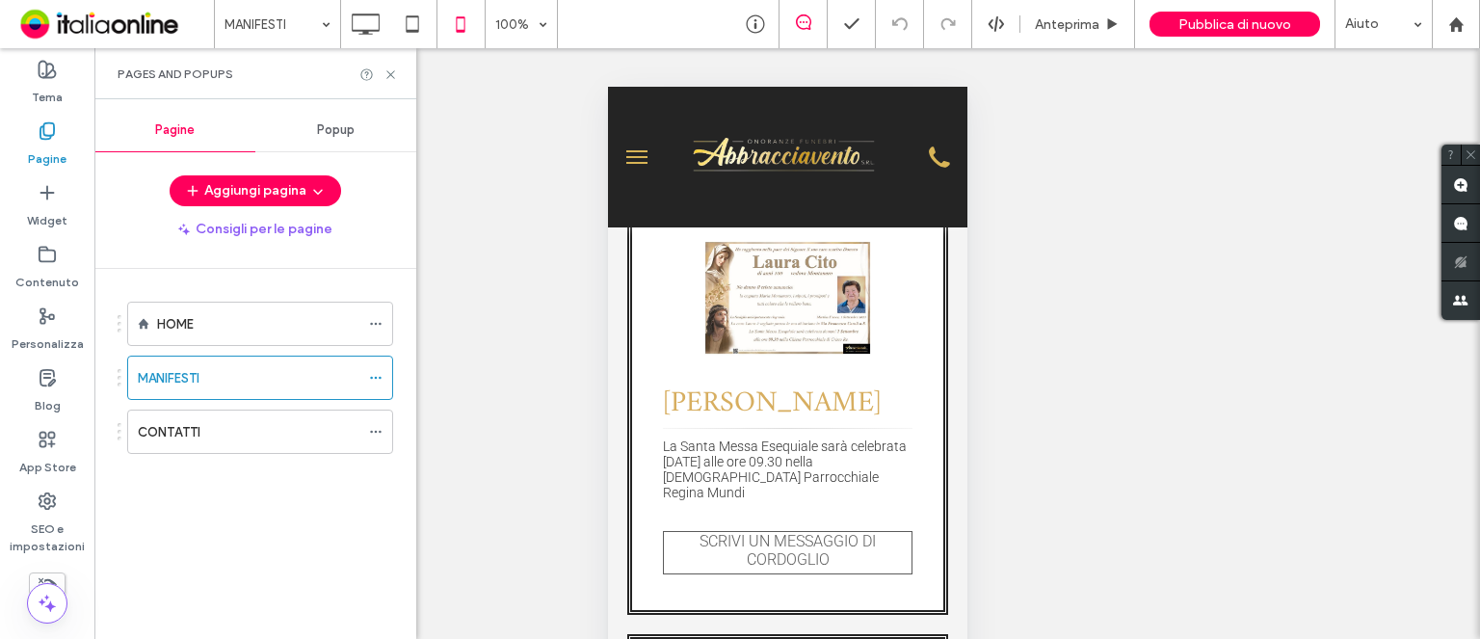
click at [391, 72] on use at bounding box center [390, 74] width 8 height 8
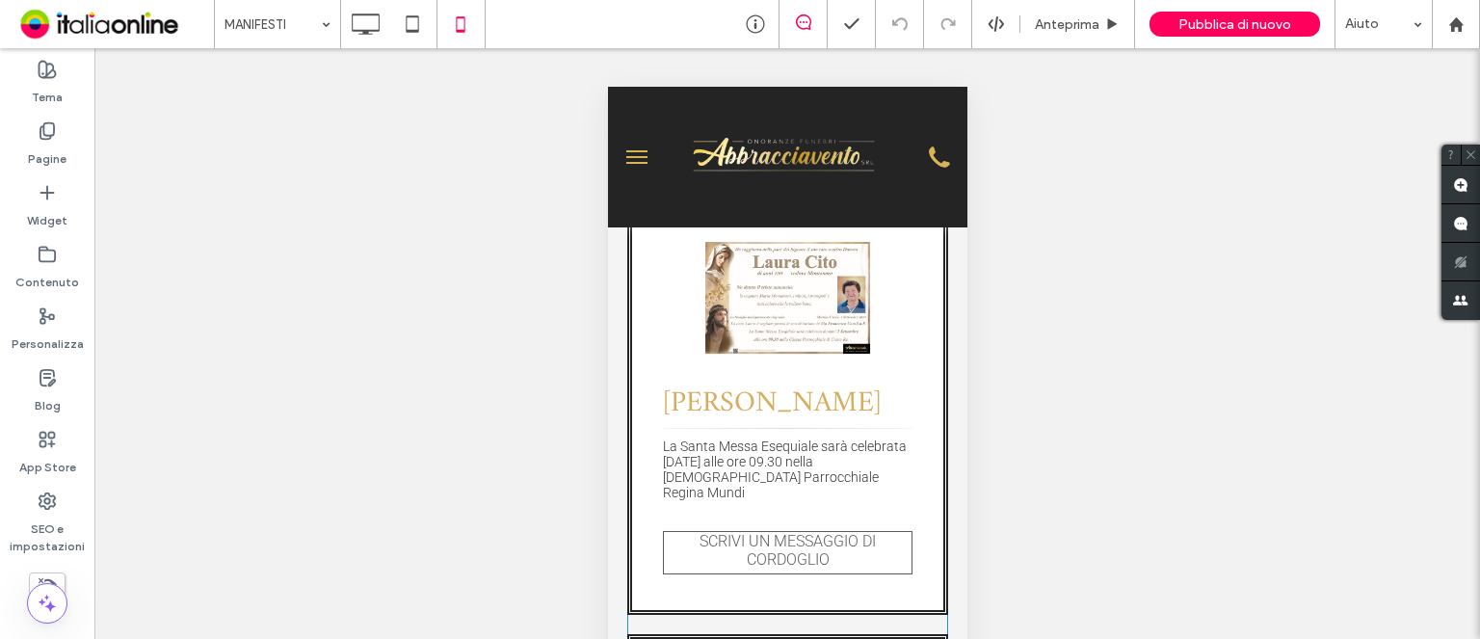
click at [782, 311] on span at bounding box center [786, 593] width 321 height 919
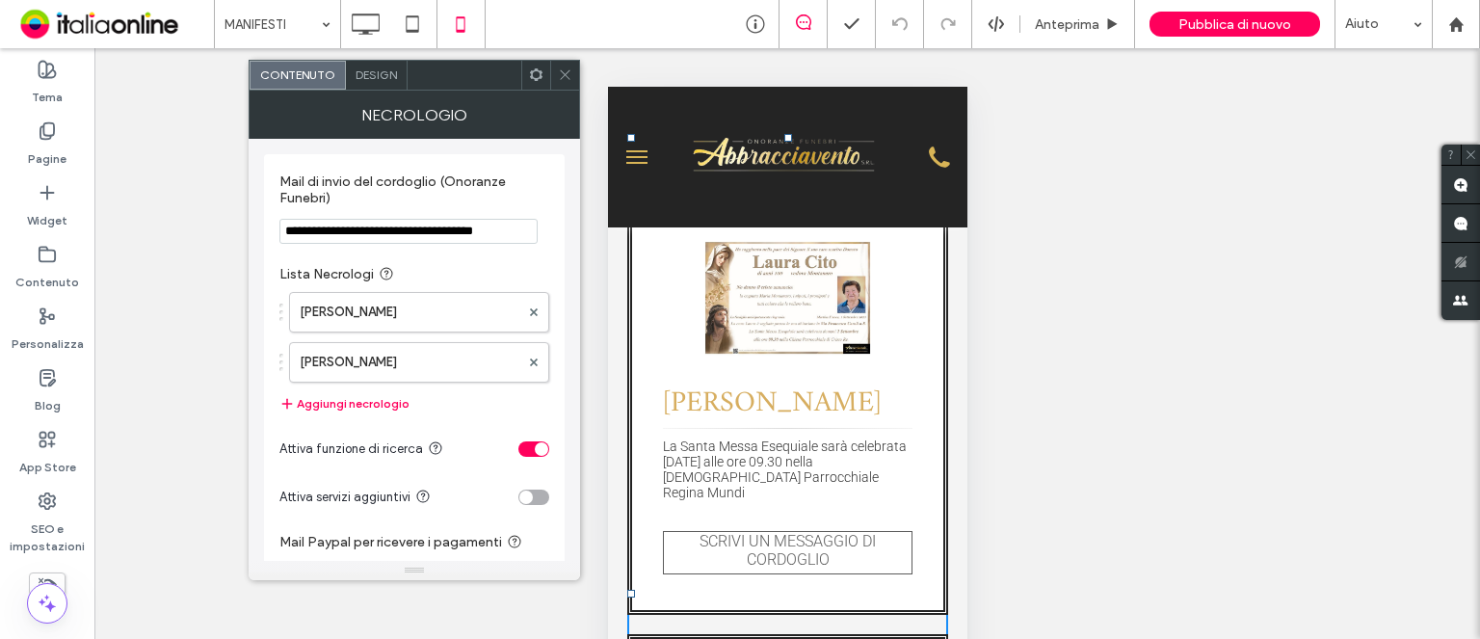
click at [367, 75] on span "Design" at bounding box center [376, 74] width 41 height 14
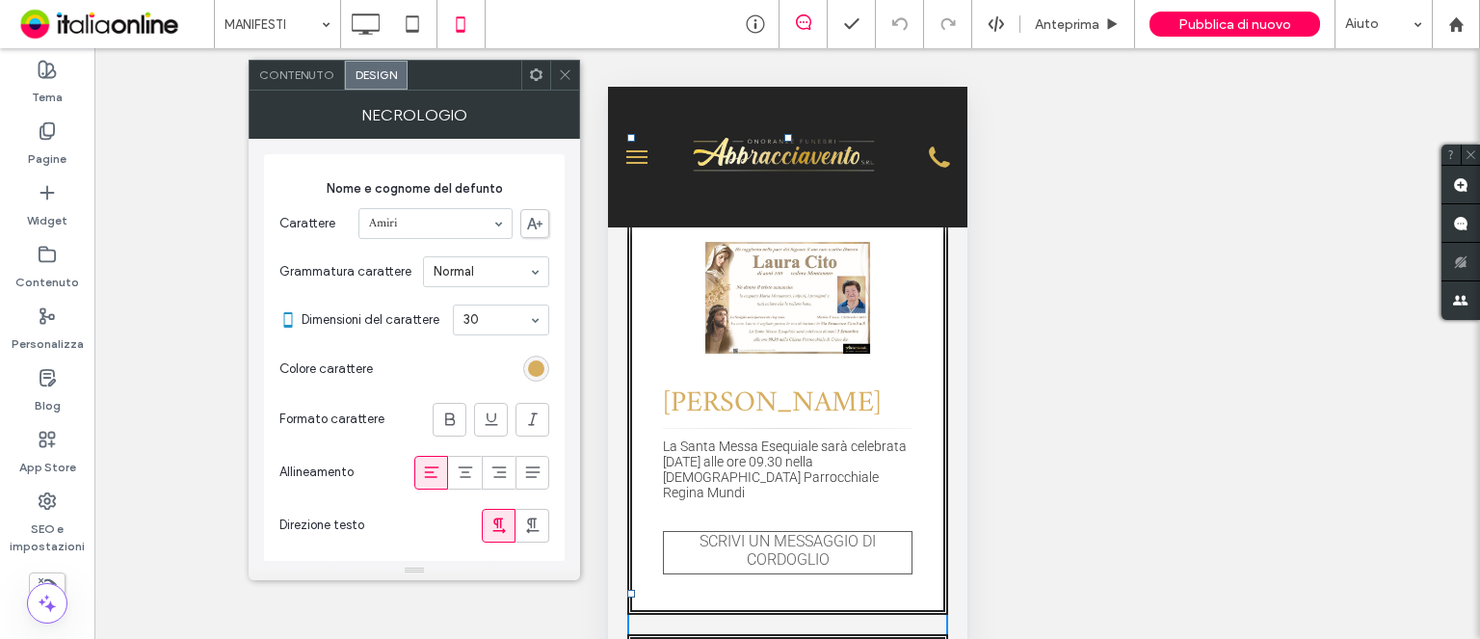
click at [305, 74] on span "Contenuto" at bounding box center [296, 74] width 75 height 14
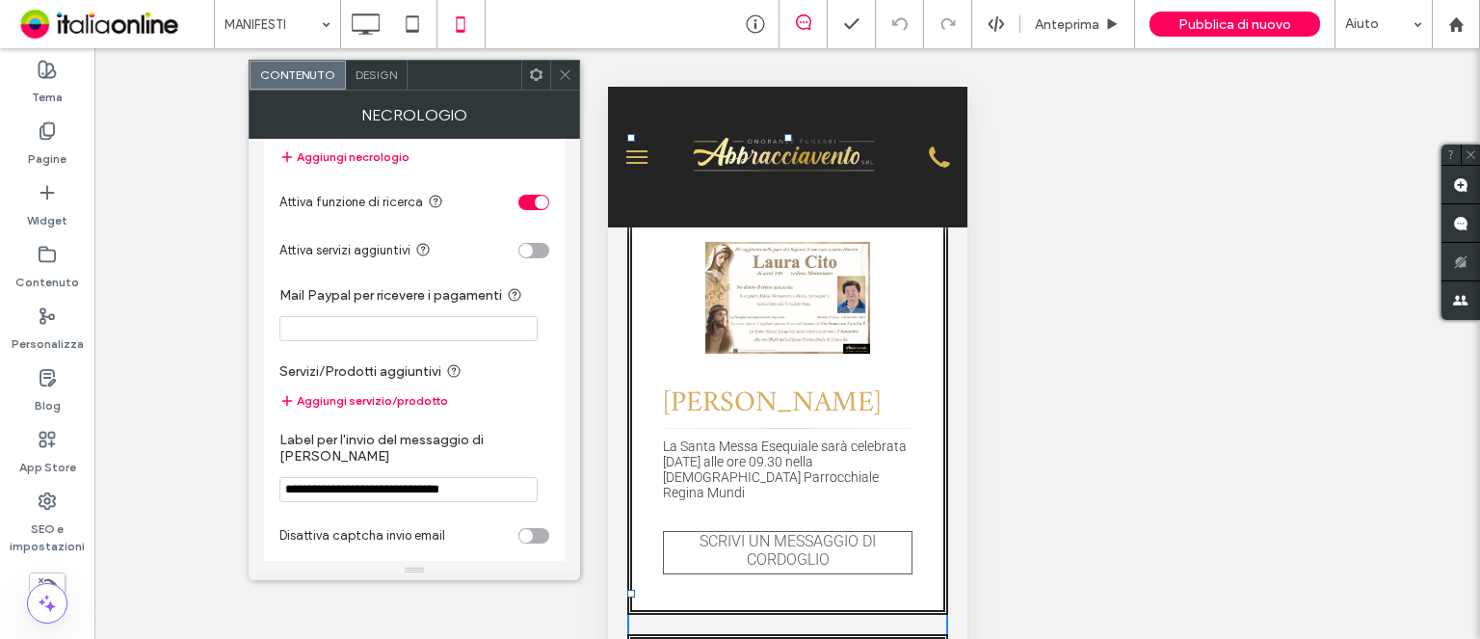
scroll to position [275, 0]
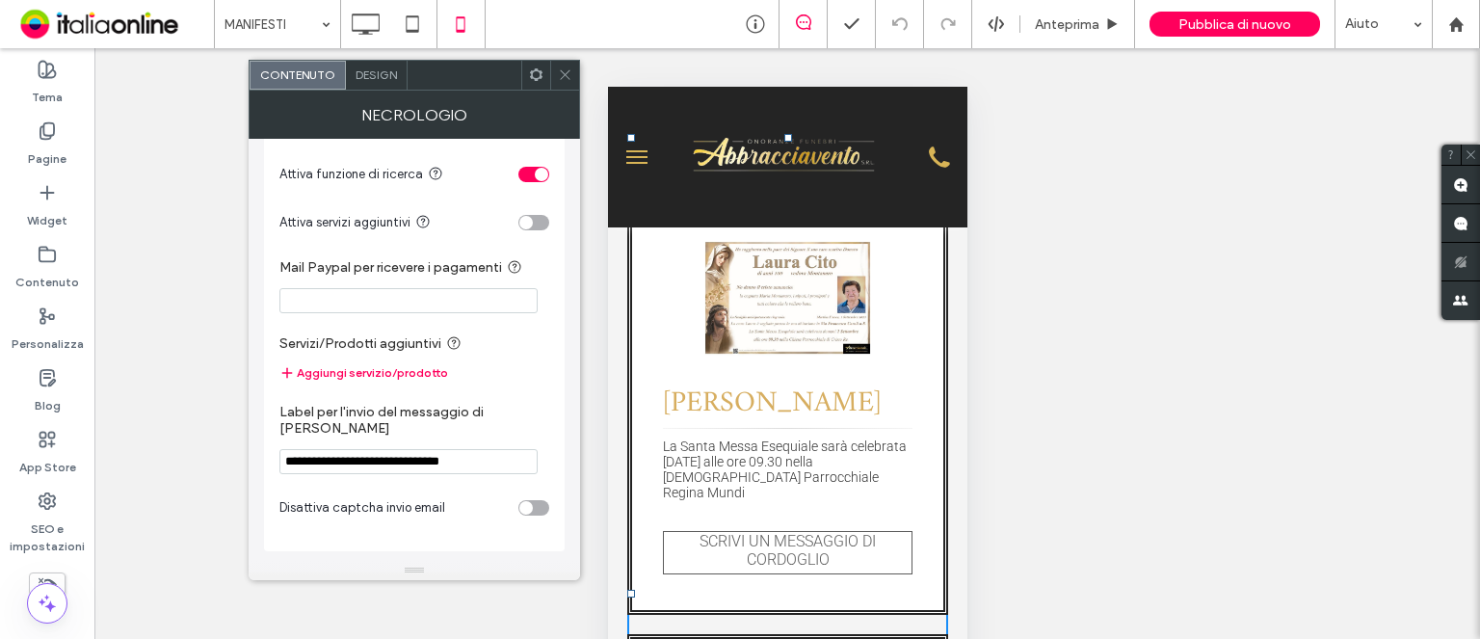
click at [565, 76] on icon at bounding box center [565, 74] width 14 height 14
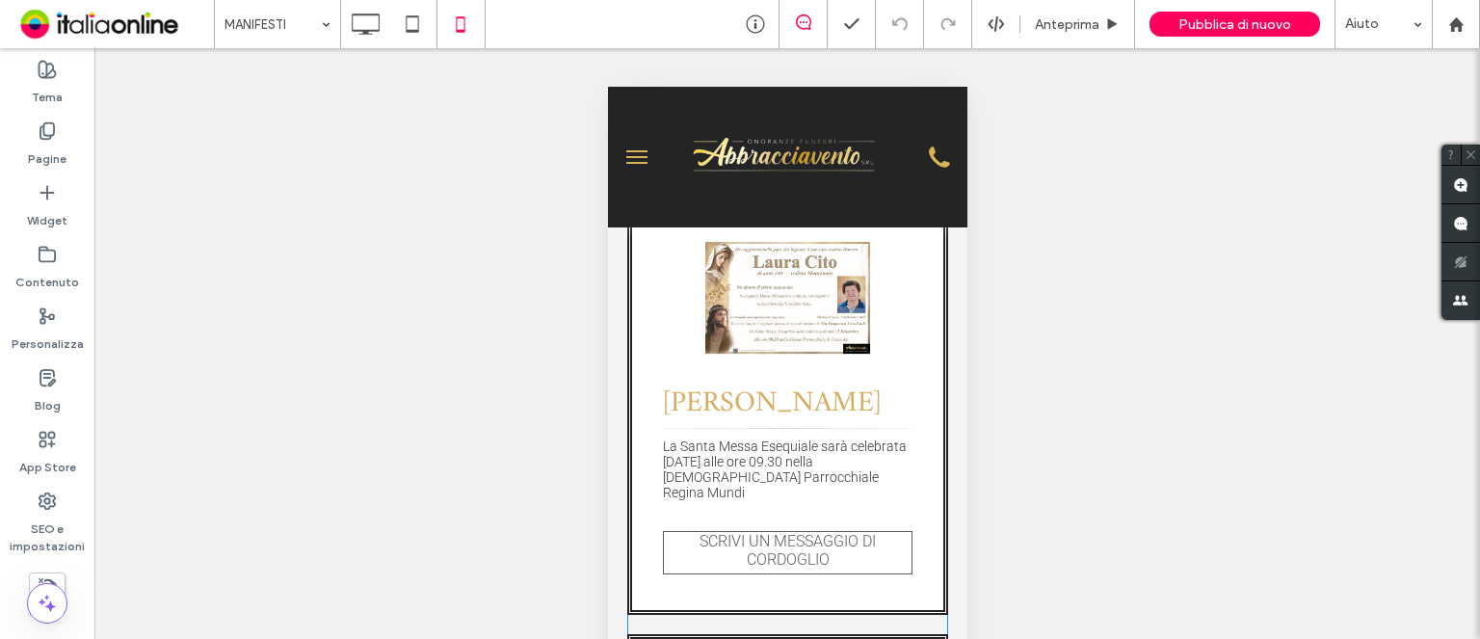
click at [777, 276] on span at bounding box center [786, 593] width 321 height 919
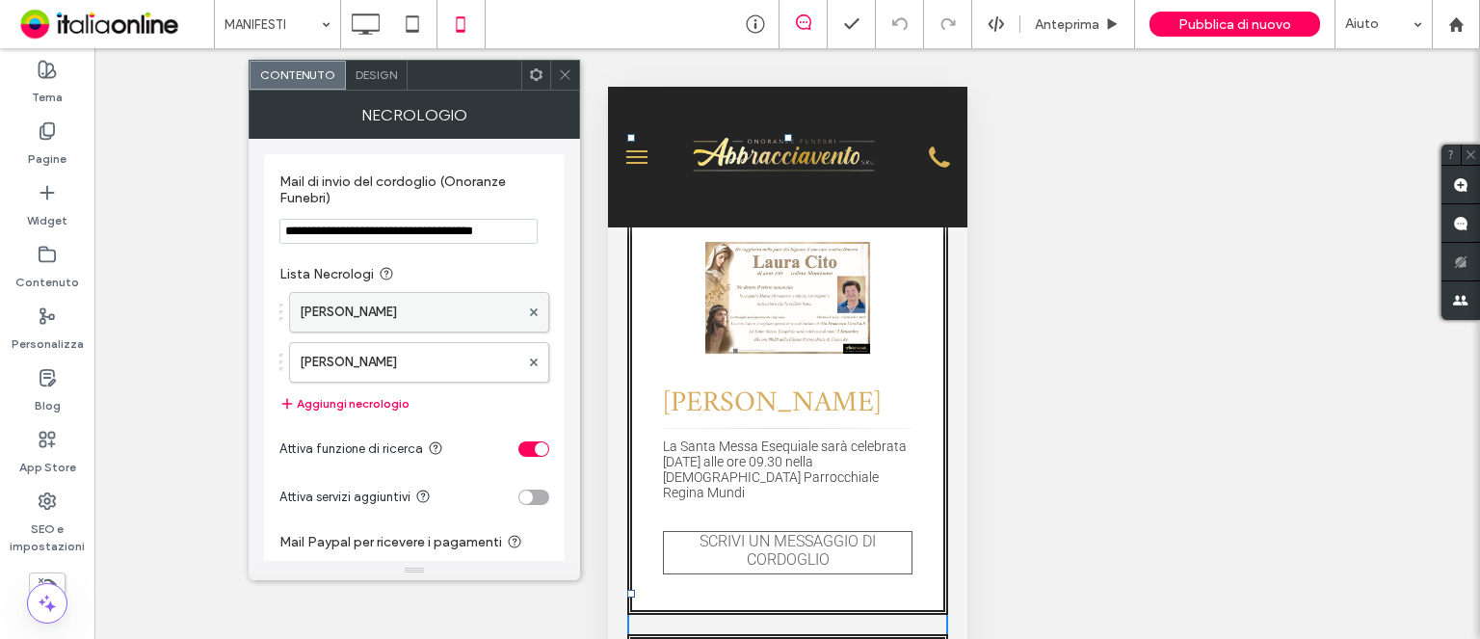
drag, startPoint x: 405, startPoint y: 305, endPoint x: 447, endPoint y: 305, distance: 42.4
click at [405, 305] on label "[PERSON_NAME]" at bounding box center [410, 312] width 220 height 39
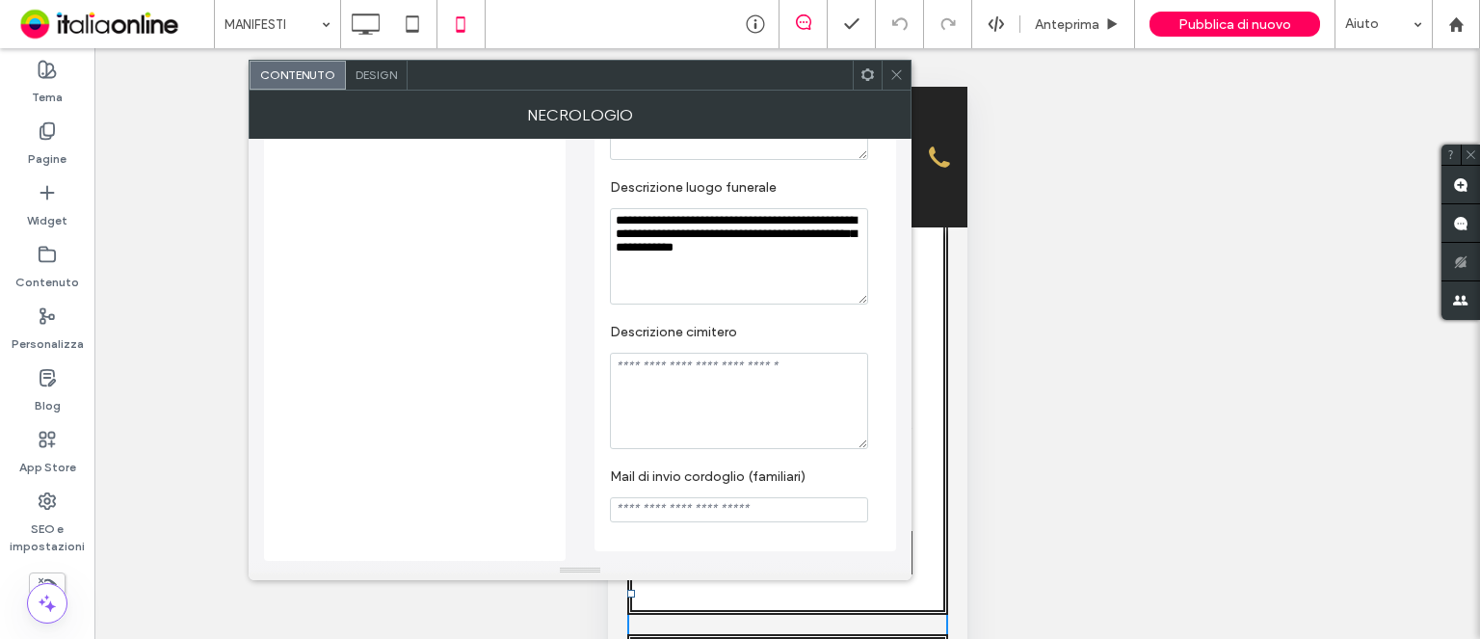
scroll to position [341, 0]
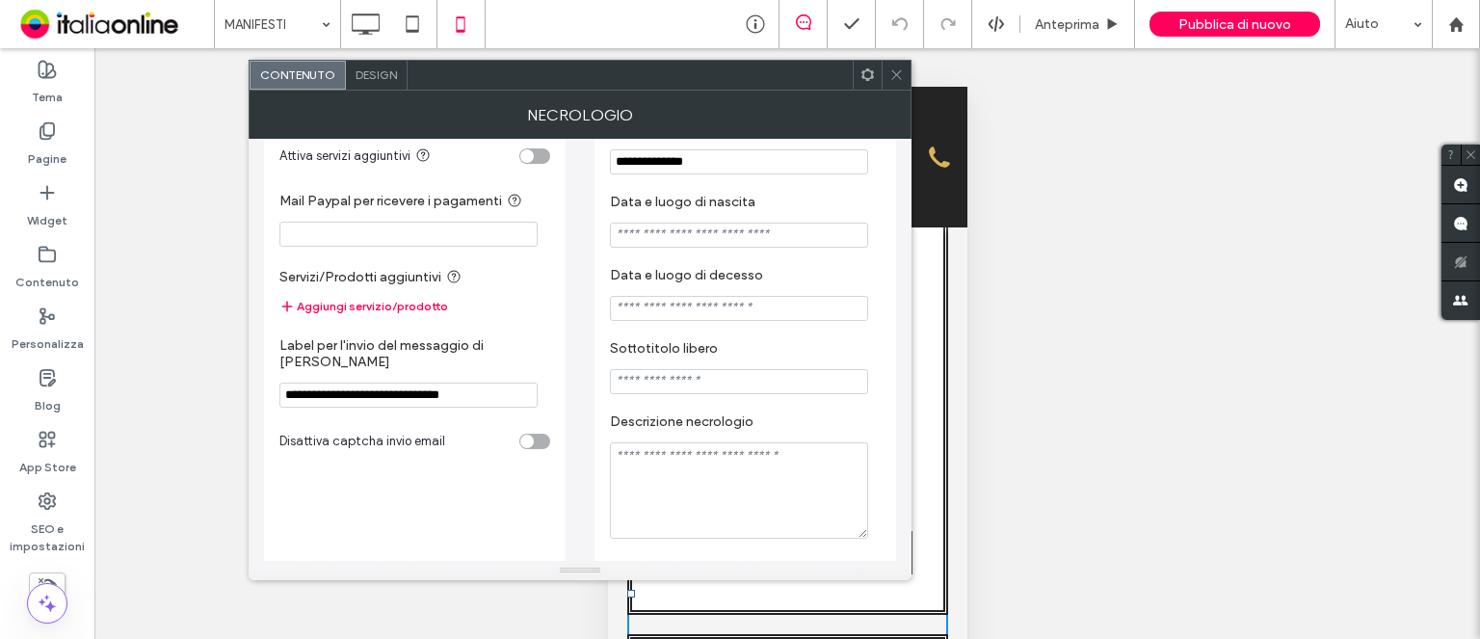
click at [899, 87] on span at bounding box center [896, 75] width 14 height 29
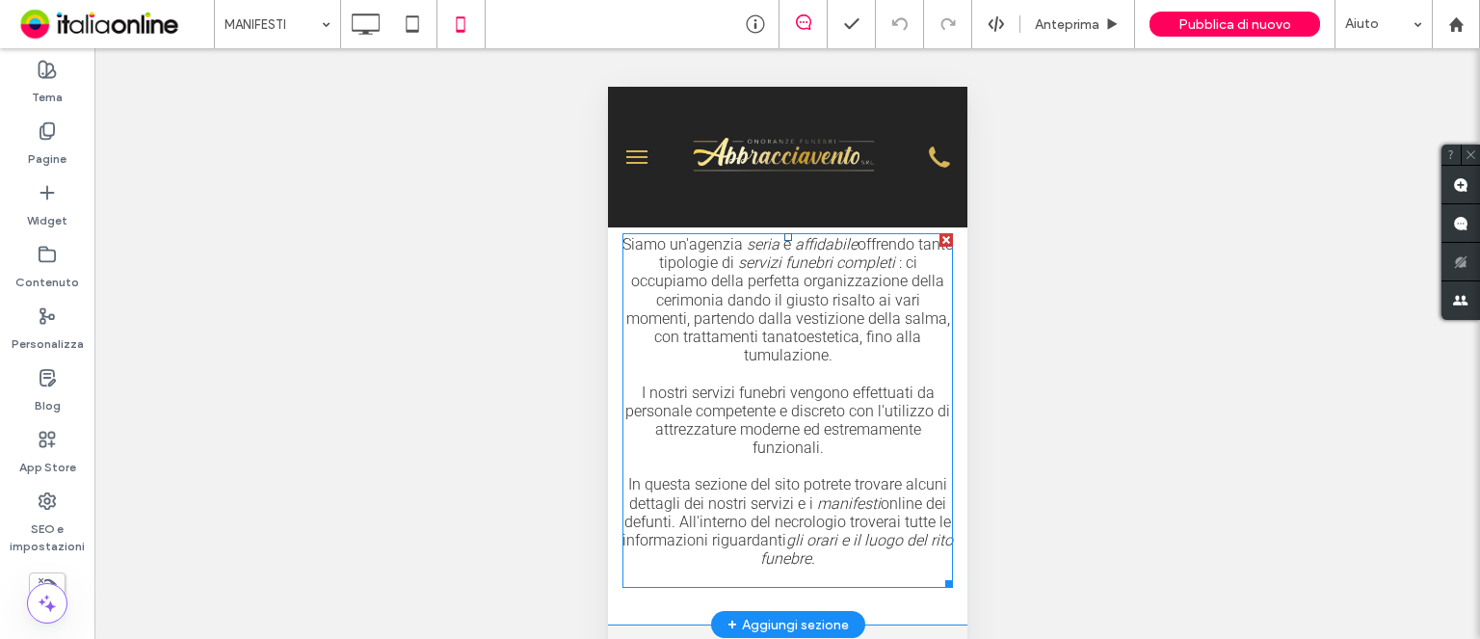
scroll to position [0, 0]
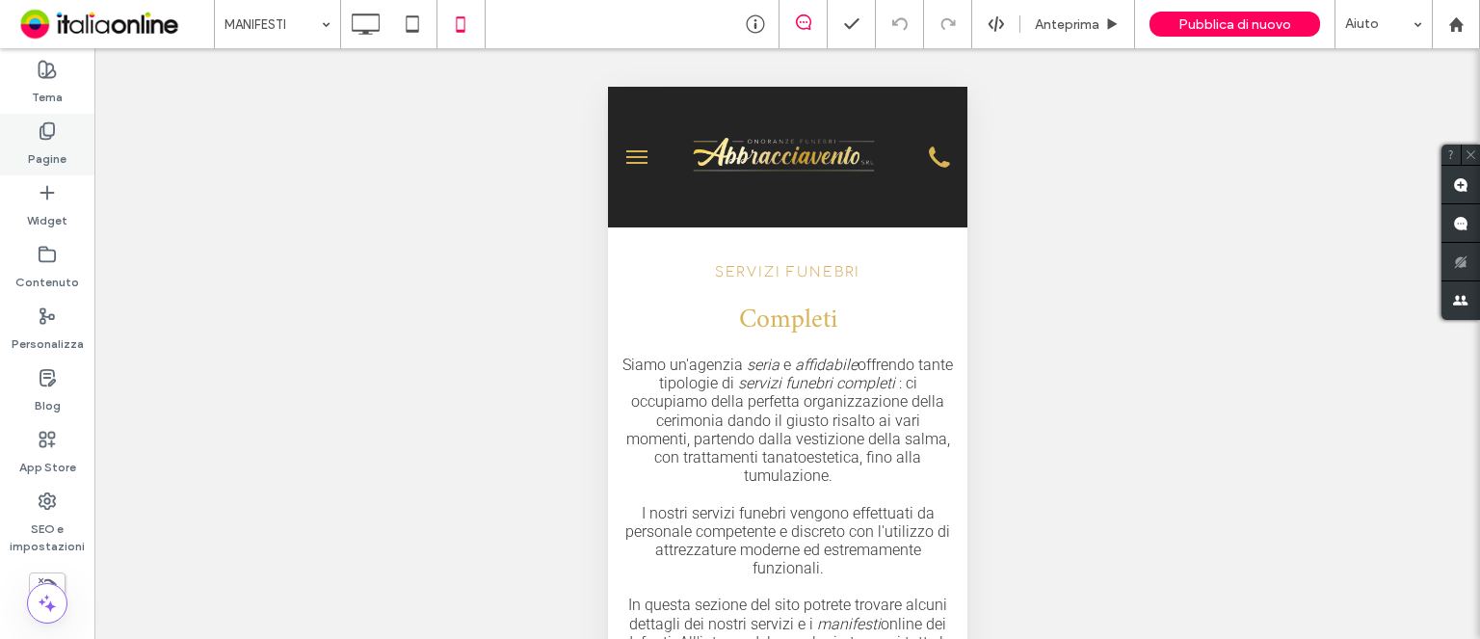
click at [42, 134] on icon at bounding box center [47, 130] width 19 height 19
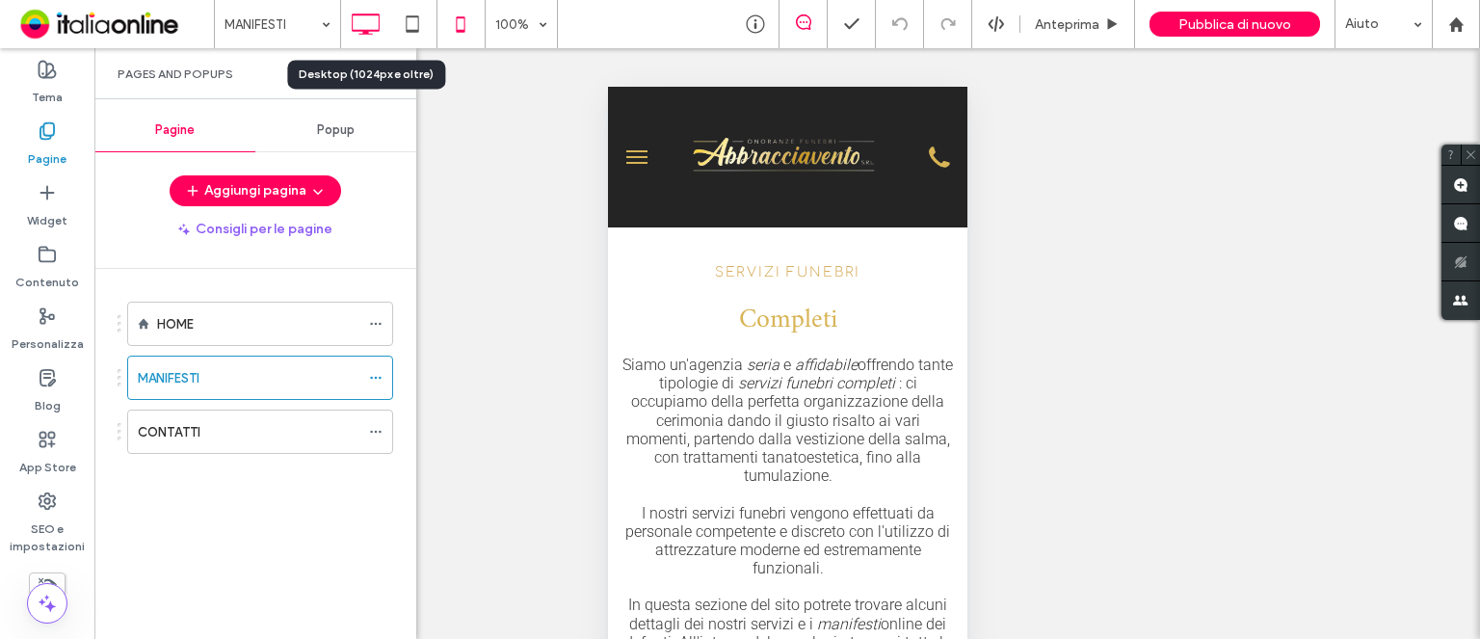
click at [364, 28] on icon at bounding box center [365, 24] width 39 height 39
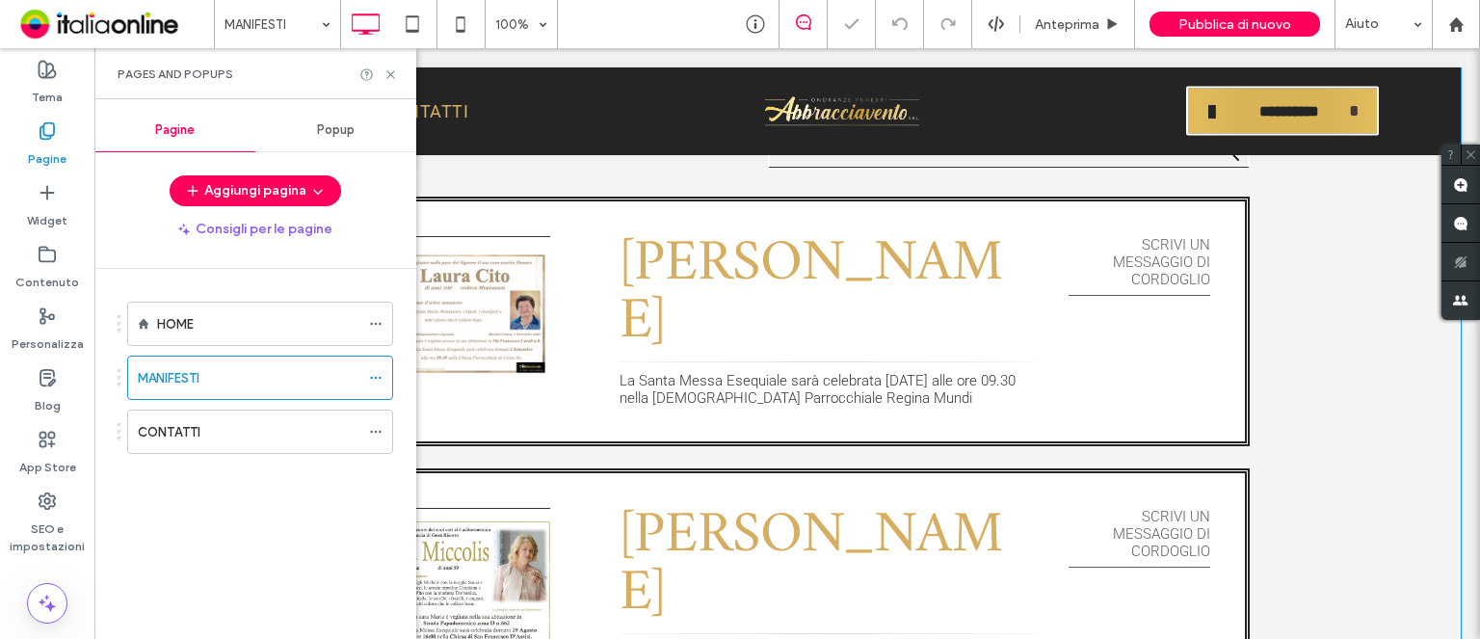
scroll to position [1542, 0]
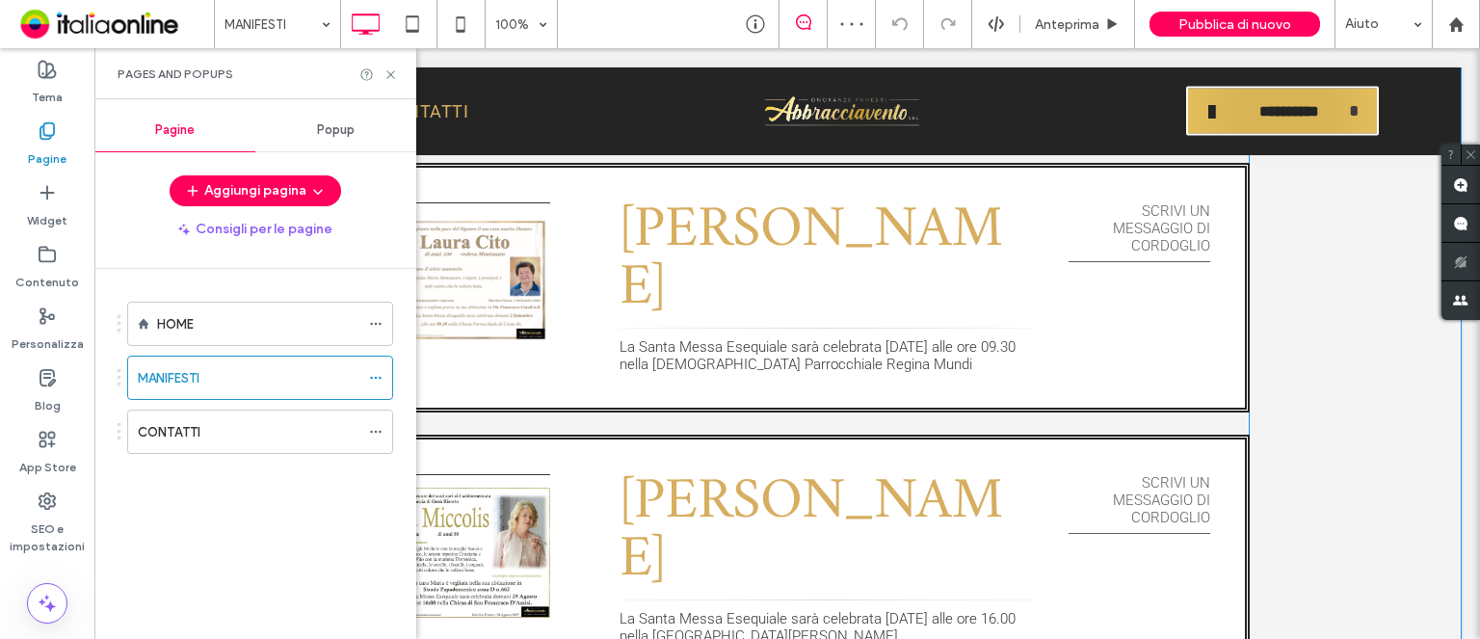
click at [483, 250] on span at bounding box center [787, 401] width 925 height 612
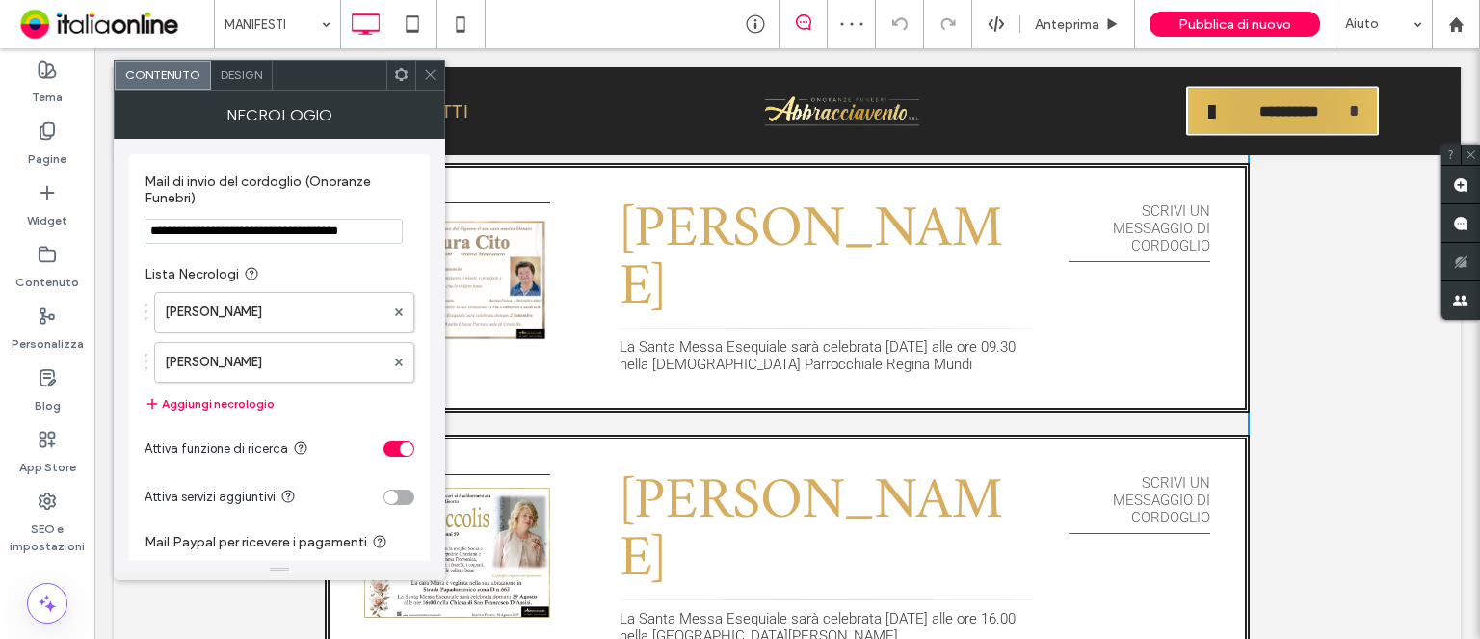
click at [245, 78] on span "Design" at bounding box center [241, 74] width 41 height 14
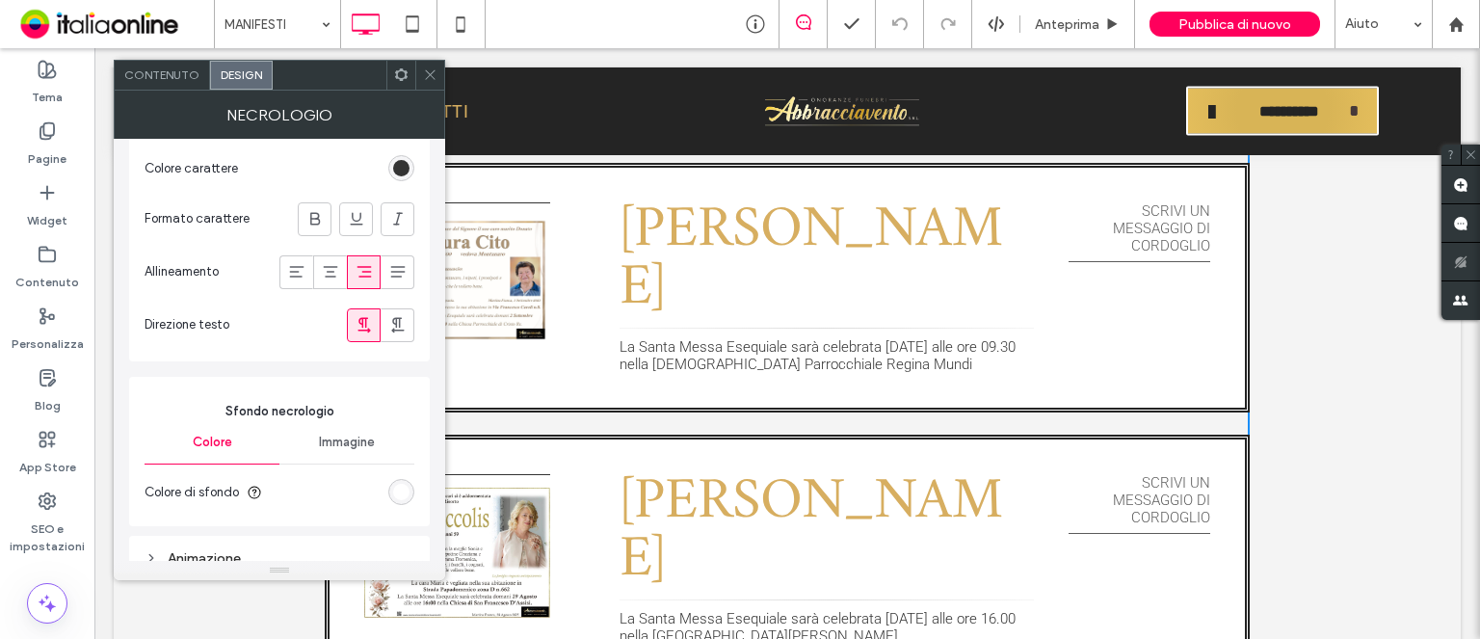
scroll to position [1966, 0]
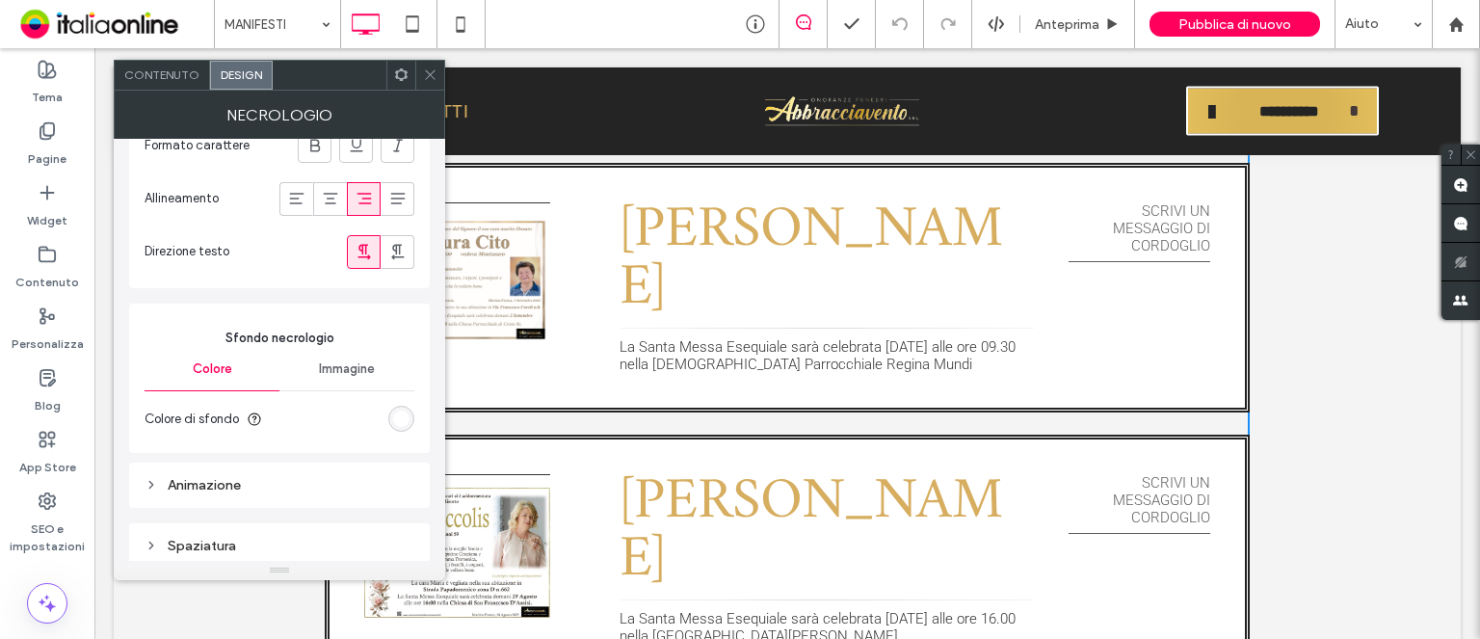
click at [428, 83] on span at bounding box center [430, 75] width 14 height 29
